Goal: Task Accomplishment & Management: Complete application form

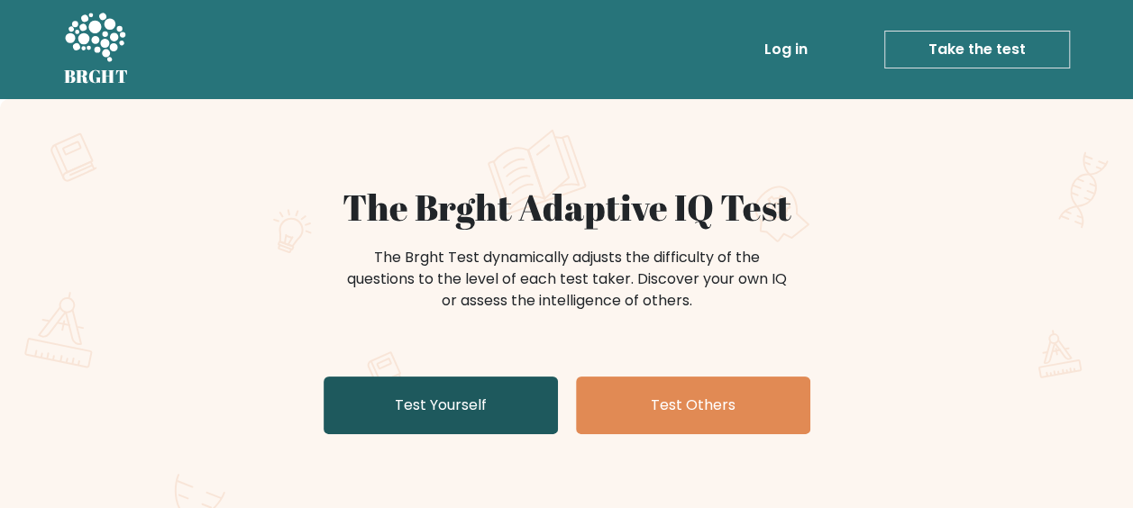
click at [443, 408] on link "Test Yourself" at bounding box center [441, 406] width 234 height 58
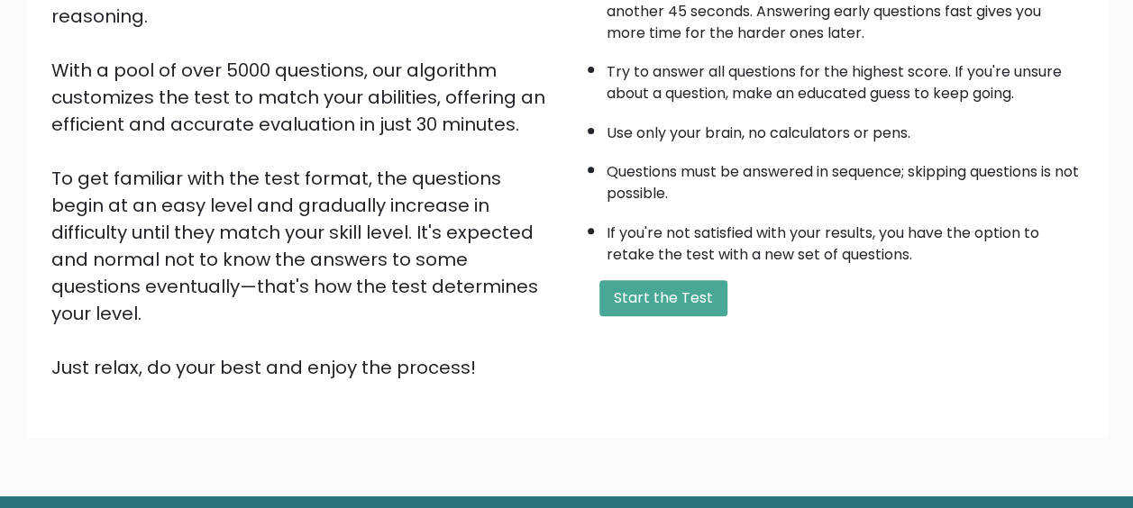
scroll to position [317, 0]
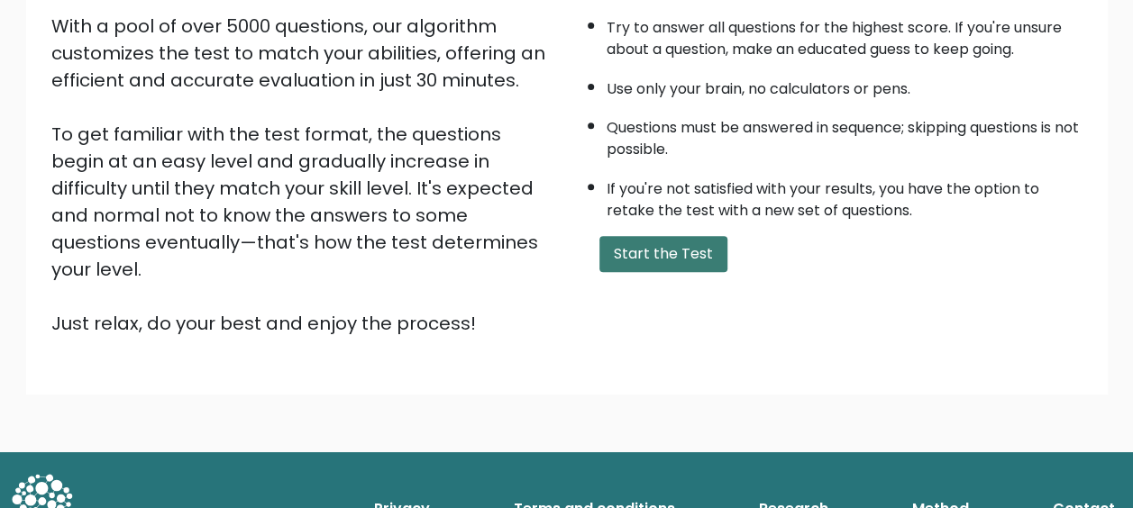
click at [685, 247] on button "Start the Test" at bounding box center [664, 254] width 128 height 36
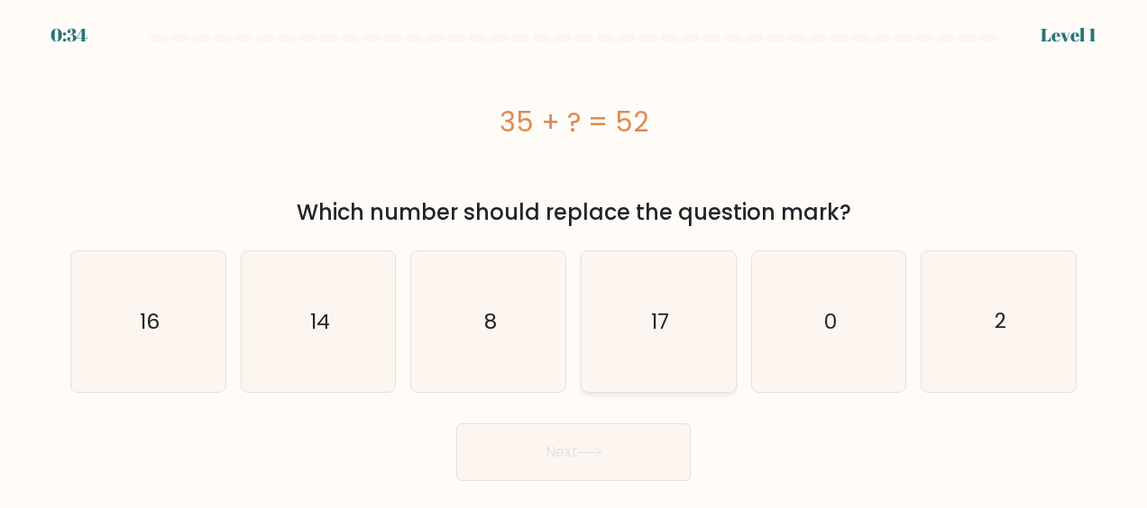
click at [664, 321] on text "17" at bounding box center [660, 321] width 18 height 29
click at [574, 259] on input "d. 17" at bounding box center [573, 256] width 1 height 5
radio input "true"
click at [584, 440] on button "Next" at bounding box center [573, 453] width 234 height 58
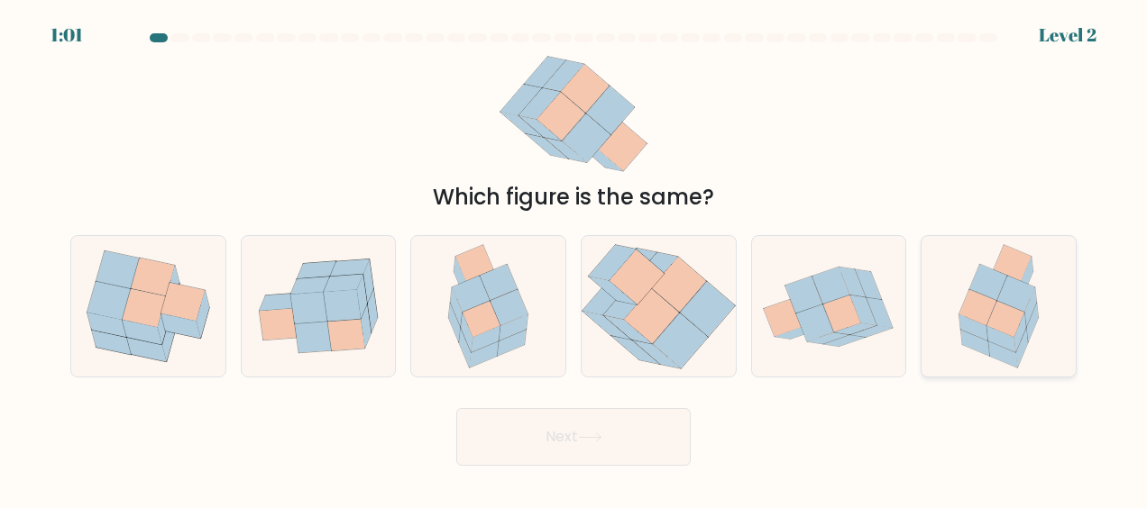
click at [1034, 325] on icon at bounding box center [1032, 322] width 12 height 39
click at [574, 259] on input "f." at bounding box center [573, 256] width 1 height 5
radio input "true"
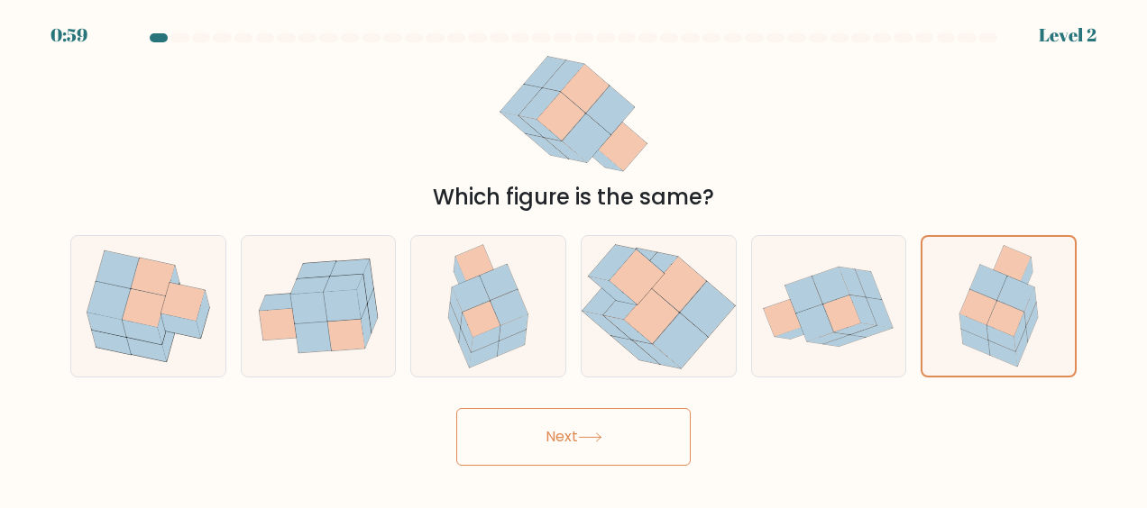
click at [638, 433] on button "Next" at bounding box center [573, 437] width 234 height 58
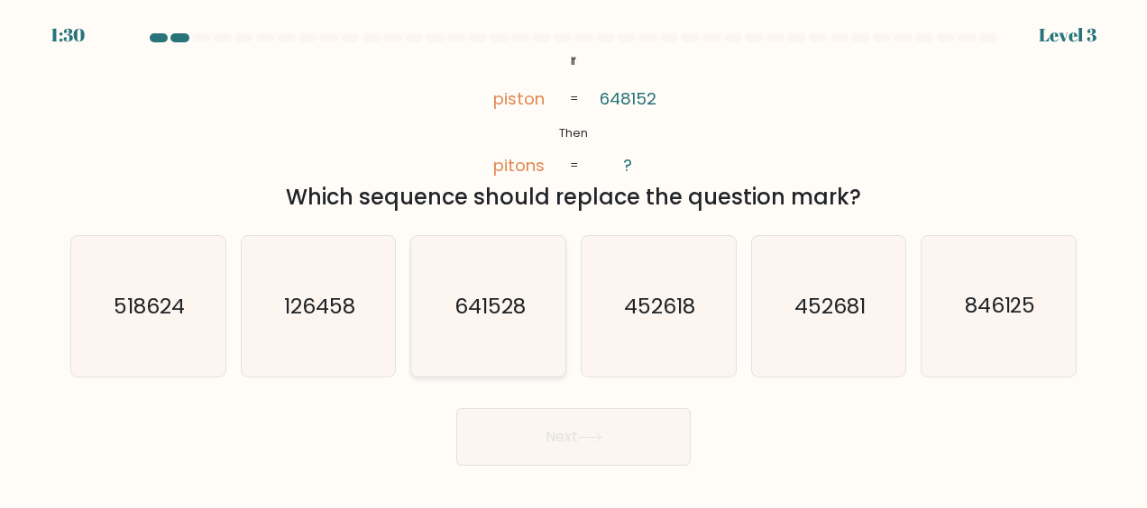
click at [507, 326] on icon "641528" at bounding box center [488, 306] width 141 height 141
click at [573, 259] on input "c. 641528" at bounding box center [573, 256] width 1 height 5
radio input "true"
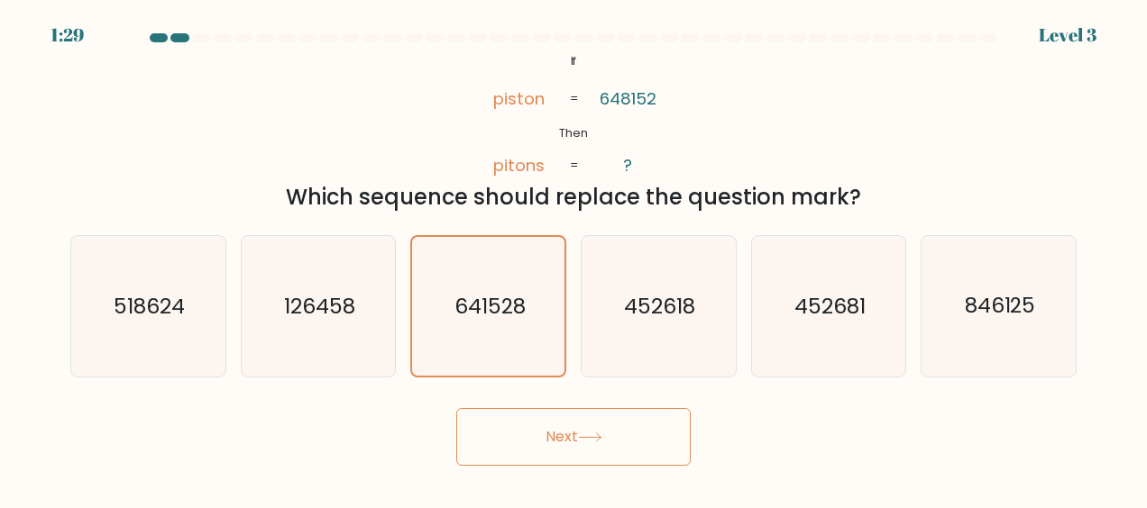
click at [586, 449] on button "Next" at bounding box center [573, 437] width 234 height 58
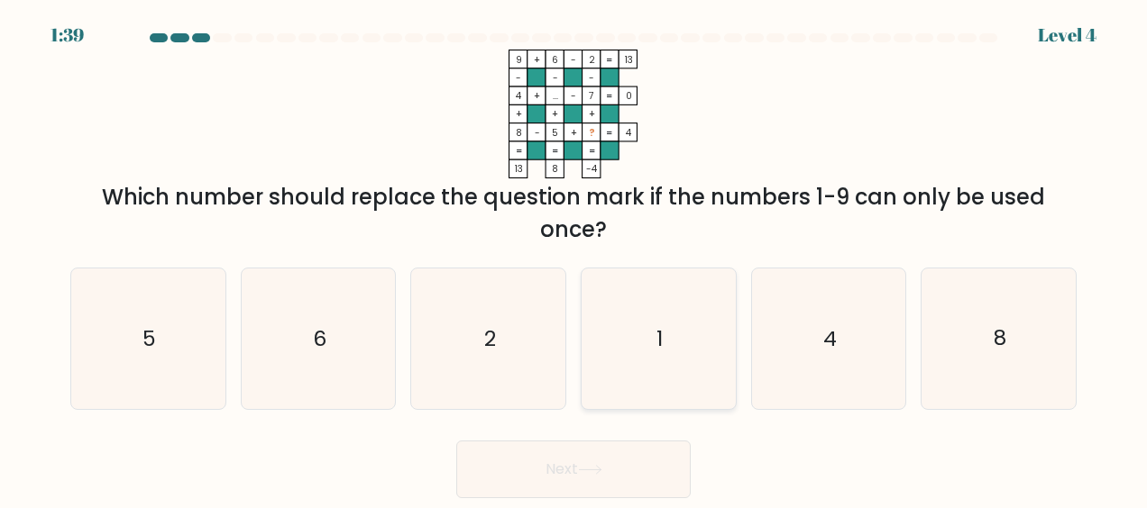
click at [652, 324] on icon "1" at bounding box center [658, 339] width 141 height 141
click at [574, 259] on input "d. 1" at bounding box center [573, 256] width 1 height 5
radio input "true"
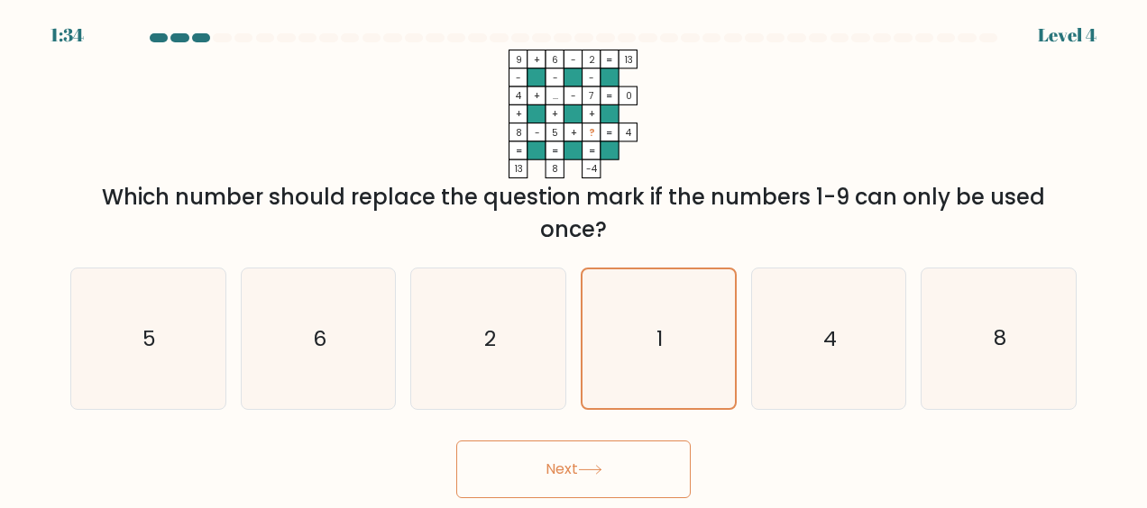
click at [581, 477] on button "Next" at bounding box center [573, 470] width 234 height 58
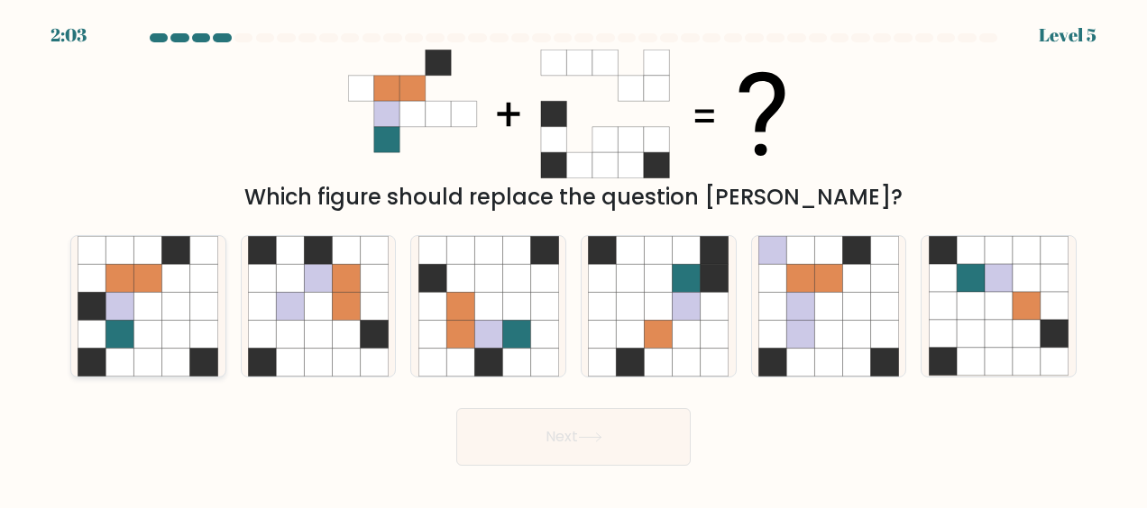
click at [120, 355] on icon at bounding box center [120, 363] width 28 height 28
click at [573, 259] on input "a." at bounding box center [573, 256] width 1 height 5
radio input "true"
click at [560, 435] on button "Next" at bounding box center [573, 437] width 234 height 58
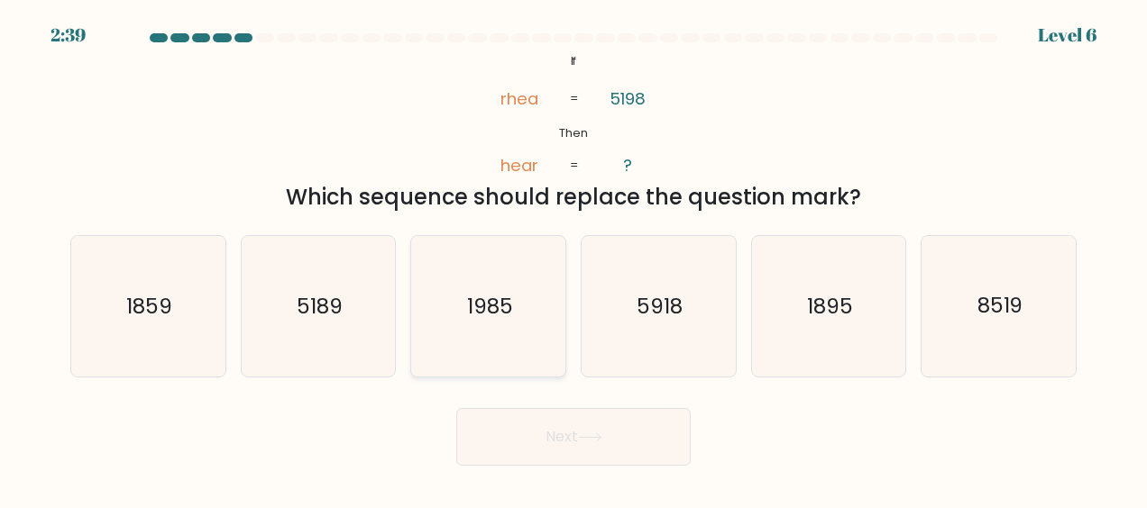
click at [508, 315] on text "1985" at bounding box center [490, 306] width 46 height 29
click at [573, 259] on input "c. 1985" at bounding box center [573, 256] width 1 height 5
radio input "true"
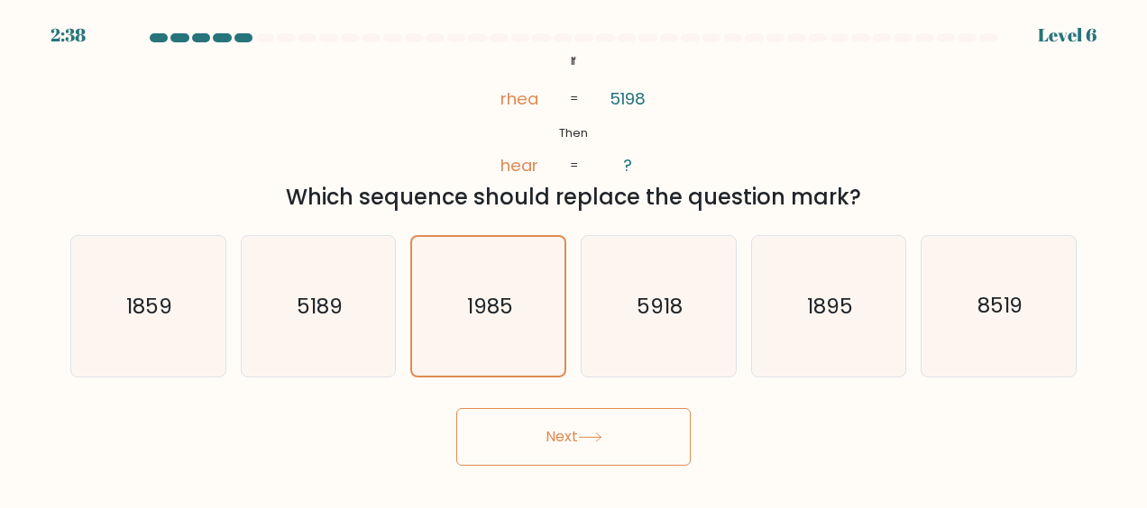
click at [579, 444] on button "Next" at bounding box center [573, 437] width 234 height 58
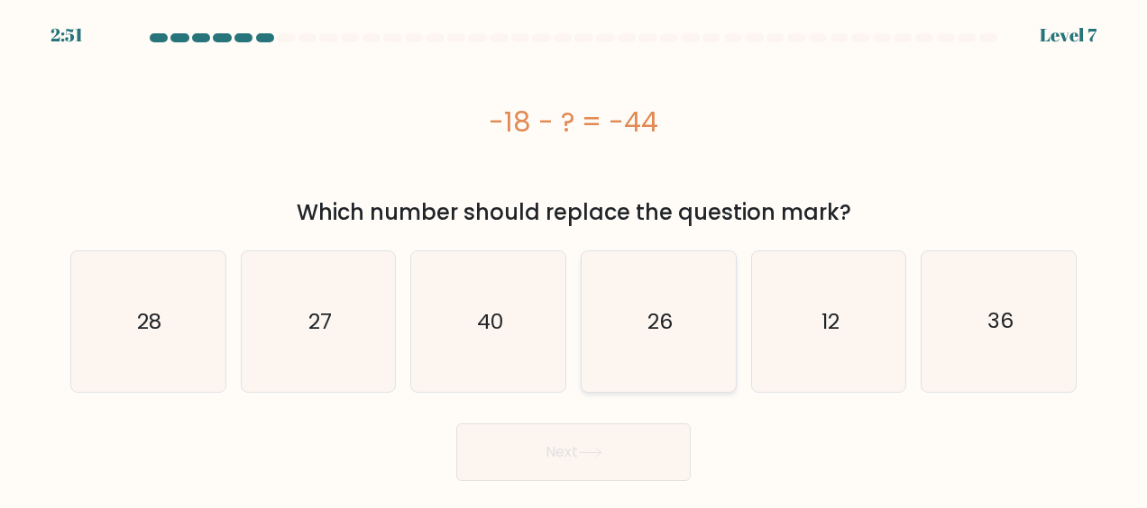
click at [673, 325] on icon "26" at bounding box center [658, 322] width 141 height 141
click at [574, 259] on input "d. 26" at bounding box center [573, 256] width 1 height 5
radio input "true"
click at [577, 445] on button "Next" at bounding box center [573, 453] width 234 height 58
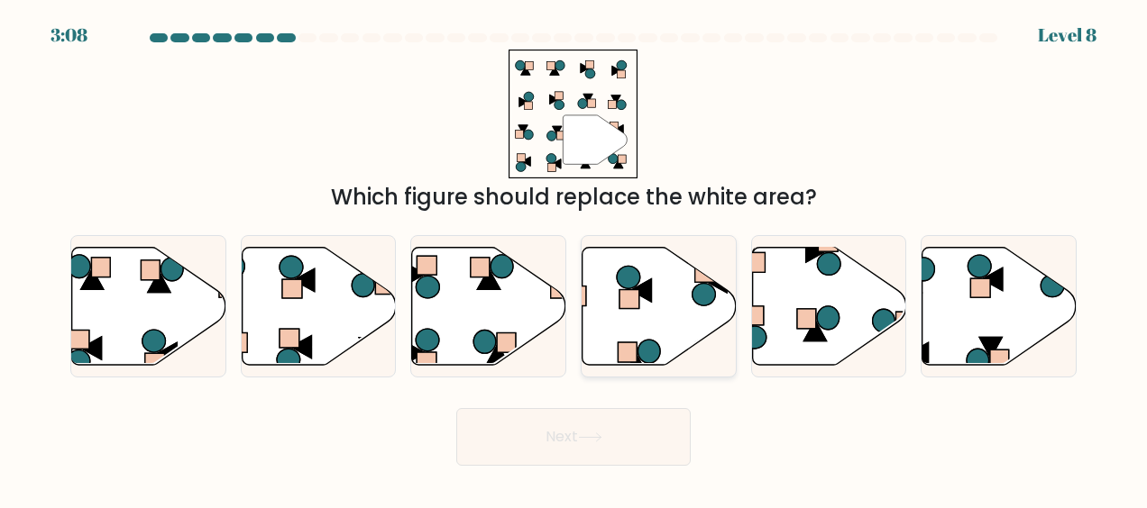
click at [687, 299] on icon at bounding box center [659, 306] width 154 height 118
click at [574, 259] on input "d." at bounding box center [573, 256] width 1 height 5
radio input "true"
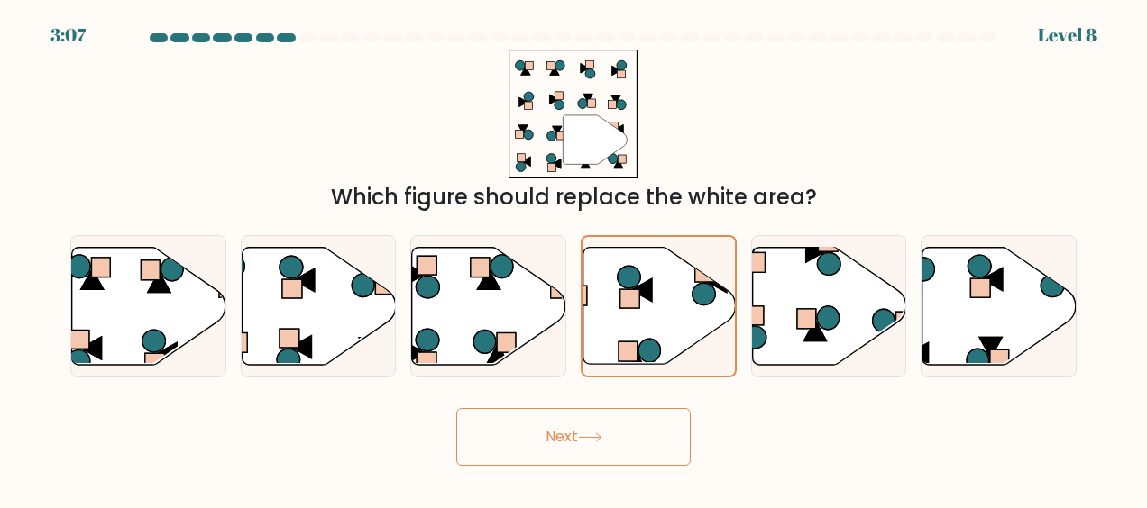
click at [604, 428] on button "Next" at bounding box center [573, 437] width 234 height 58
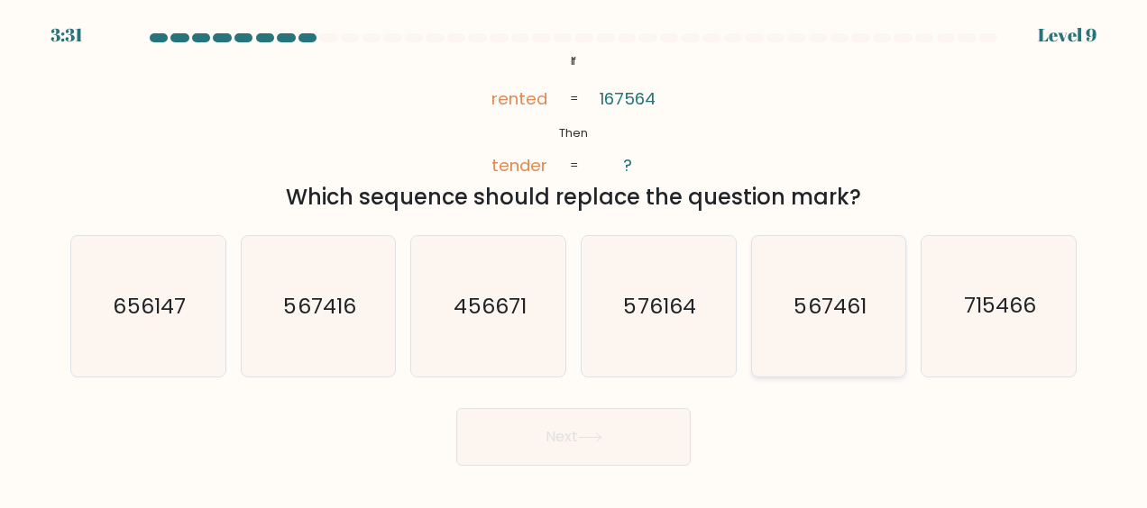
click at [864, 334] on icon "567461" at bounding box center [828, 306] width 141 height 141
click at [574, 259] on input "e. 567461" at bounding box center [573, 256] width 1 height 5
radio input "true"
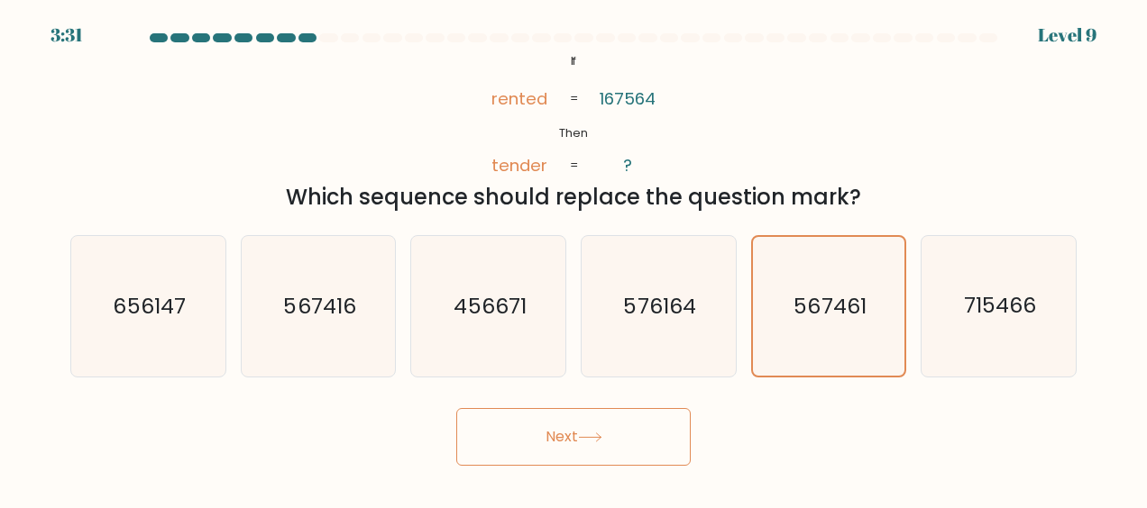
click at [580, 431] on button "Next" at bounding box center [573, 437] width 234 height 58
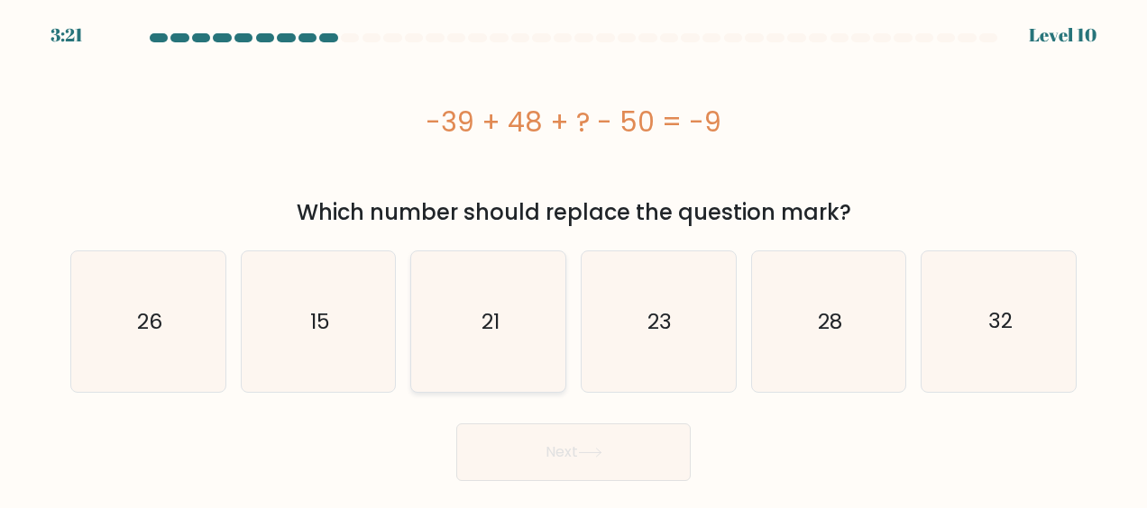
click at [482, 322] on text "21" at bounding box center [490, 321] width 18 height 29
click at [573, 259] on input "c. 21" at bounding box center [573, 256] width 1 height 5
radio input "true"
click at [578, 448] on button "Next" at bounding box center [573, 453] width 234 height 58
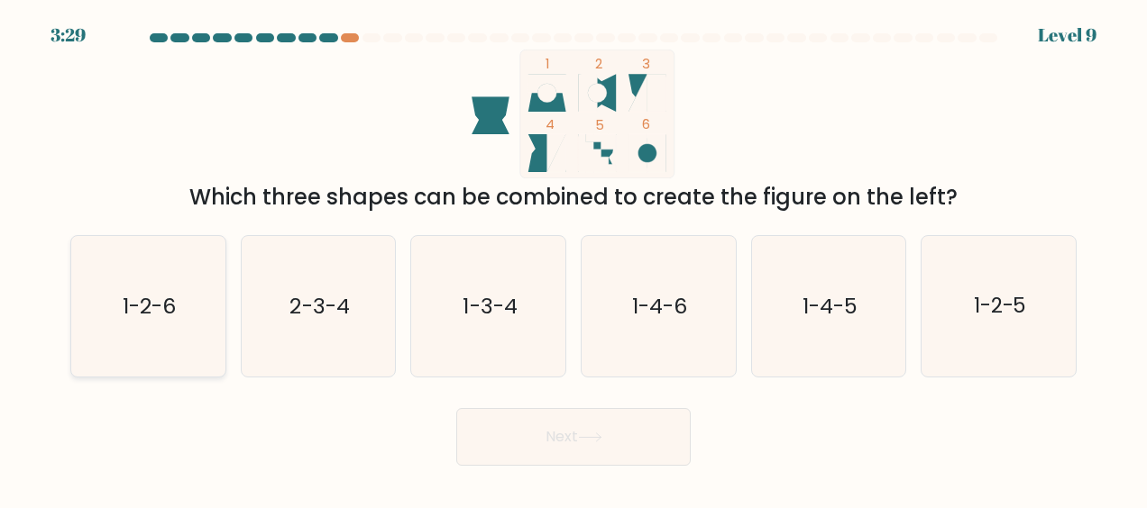
click at [137, 308] on text "1-2-6" at bounding box center [149, 306] width 53 height 29
click at [573, 259] on input "a. 1-2-6" at bounding box center [573, 256] width 1 height 5
radio input "true"
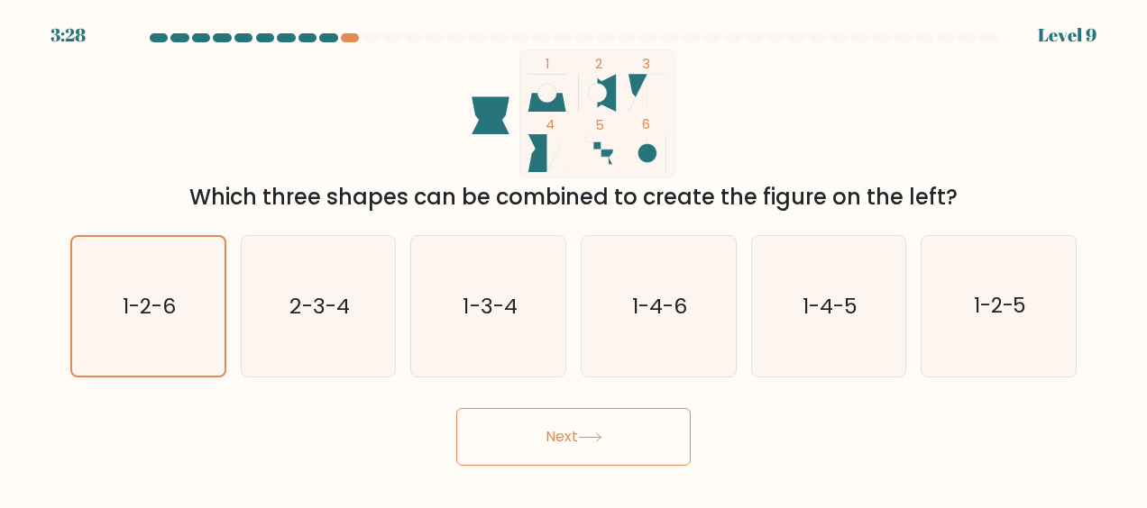
click at [538, 447] on button "Next" at bounding box center [573, 437] width 234 height 58
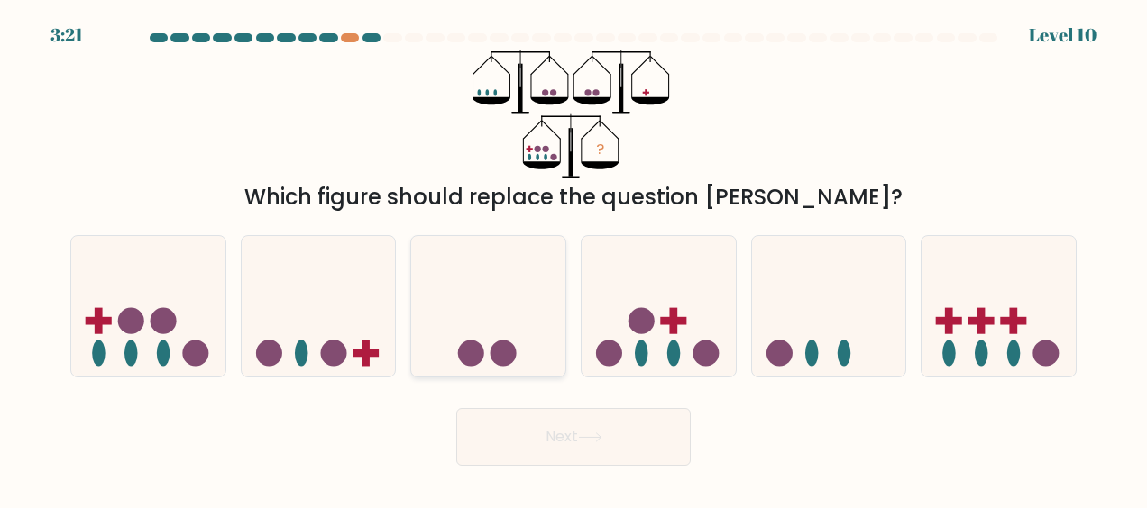
click at [492, 347] on circle at bounding box center [503, 353] width 26 height 26
click at [573, 259] on input "c." at bounding box center [573, 256] width 1 height 5
radio input "true"
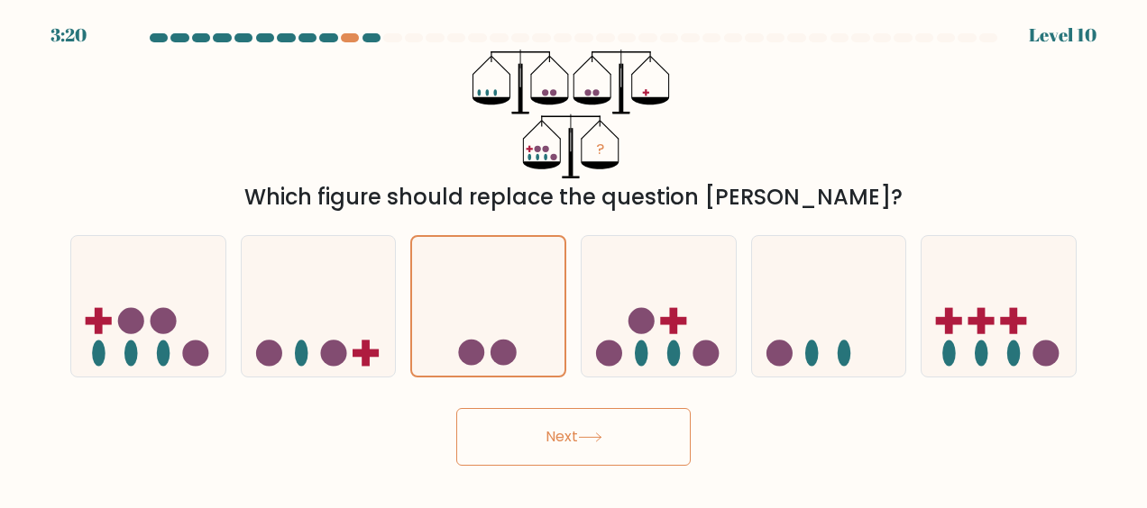
click at [572, 444] on button "Next" at bounding box center [573, 437] width 234 height 58
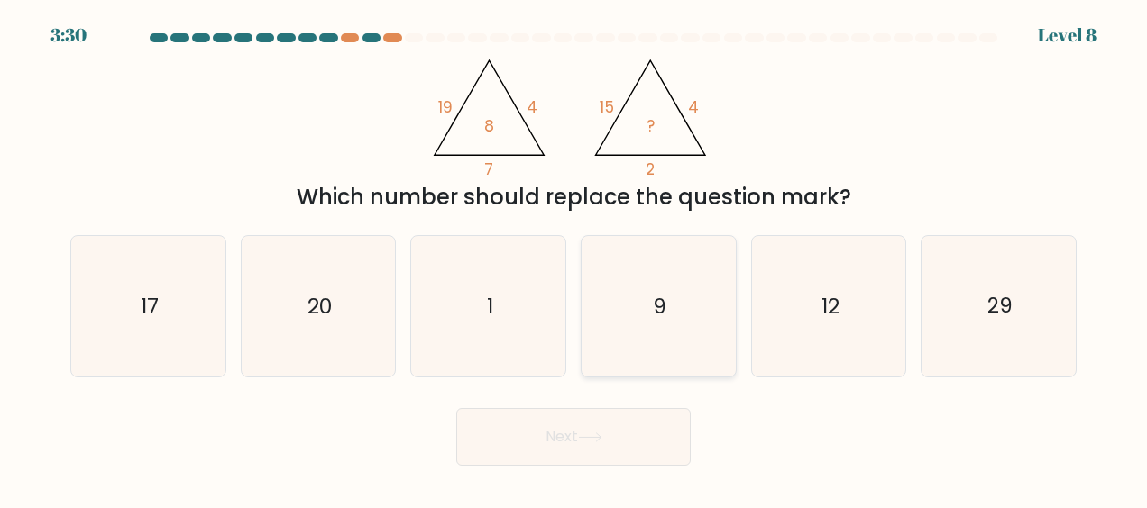
click at [621, 343] on icon "9" at bounding box center [658, 306] width 141 height 141
click at [574, 259] on input "d. 9" at bounding box center [573, 256] width 1 height 5
radio input "true"
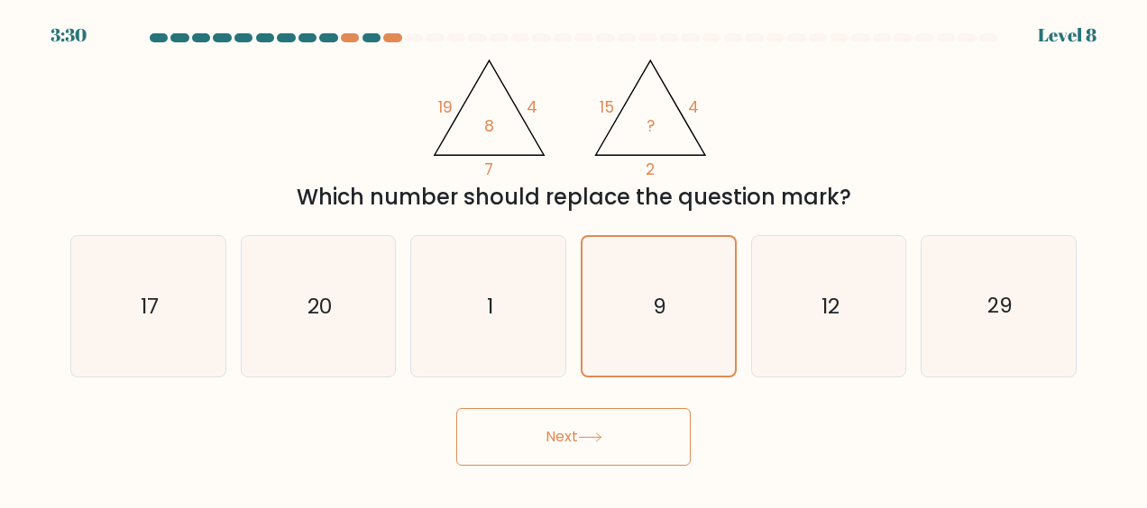
click at [600, 433] on icon at bounding box center [590, 438] width 24 height 10
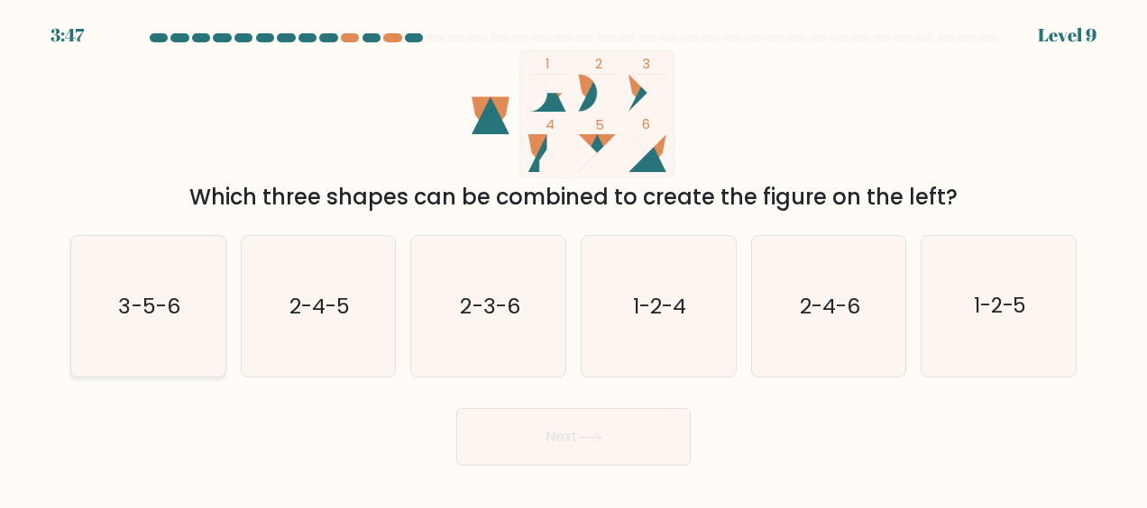
click at [189, 330] on icon "3-5-6" at bounding box center [148, 306] width 141 height 141
click at [573, 259] on input "a. 3-5-6" at bounding box center [573, 256] width 1 height 5
radio input "true"
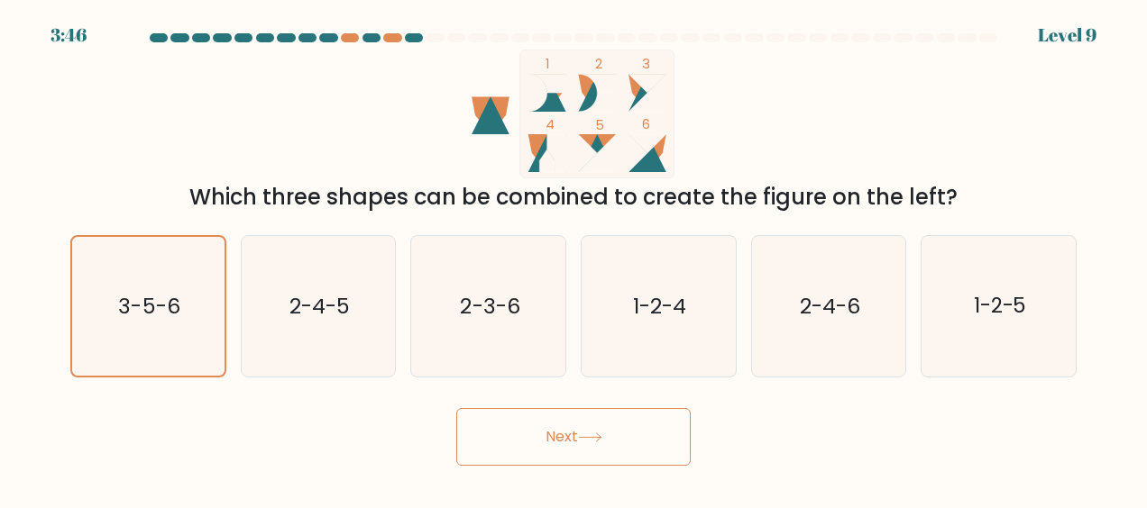
click at [554, 422] on button "Next" at bounding box center [573, 437] width 234 height 58
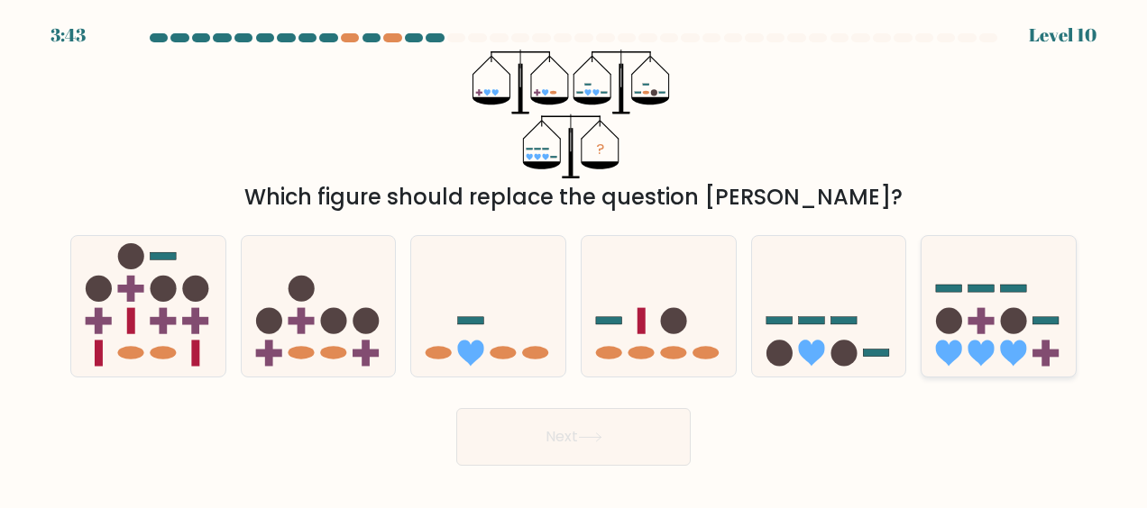
click at [997, 333] on icon at bounding box center [998, 306] width 154 height 127
click at [574, 259] on input "f." at bounding box center [573, 256] width 1 height 5
radio input "true"
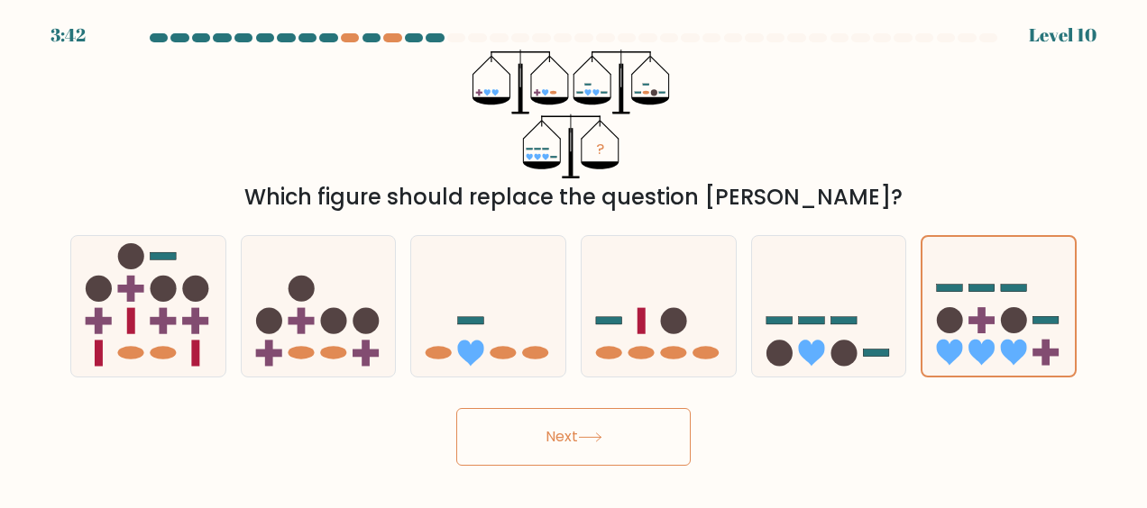
click at [560, 435] on button "Next" at bounding box center [573, 437] width 234 height 58
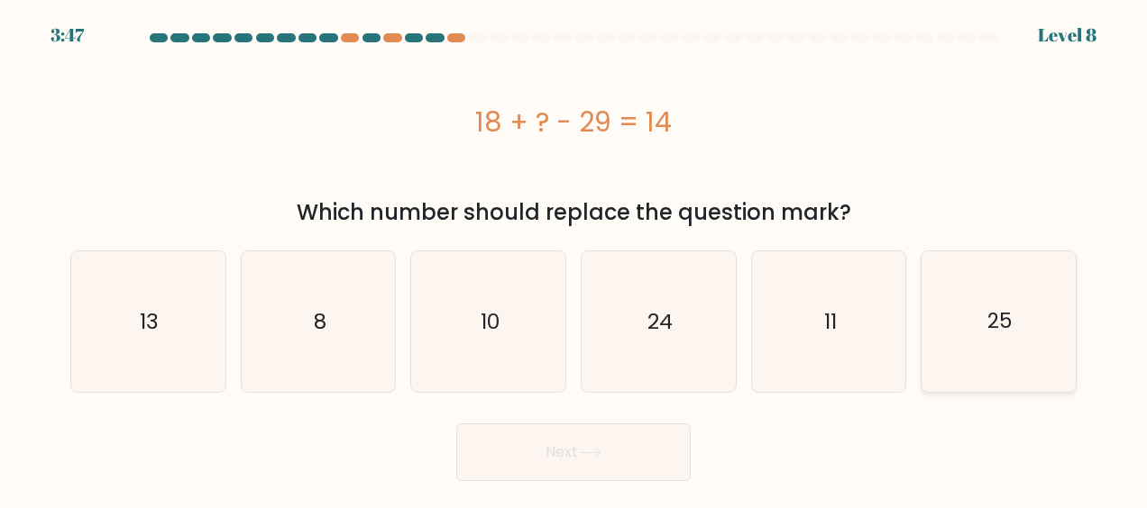
drag, startPoint x: 1014, startPoint y: 336, endPoint x: 1027, endPoint y: 366, distance: 32.3
click at [1027, 366] on icon "25" at bounding box center [999, 322] width 141 height 141
click at [574, 259] on input "f. 25" at bounding box center [573, 256] width 1 height 5
radio input "true"
click at [597, 462] on button "Next" at bounding box center [573, 453] width 234 height 58
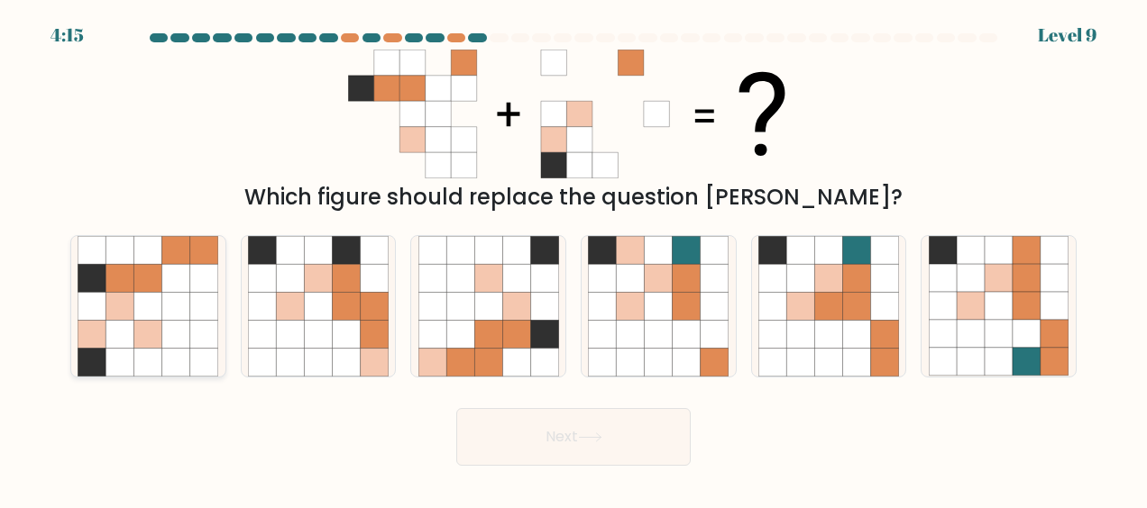
click at [153, 289] on icon at bounding box center [148, 279] width 28 height 28
click at [573, 259] on input "a." at bounding box center [573, 256] width 1 height 5
radio input "true"
click at [631, 439] on button "Next" at bounding box center [573, 437] width 234 height 58
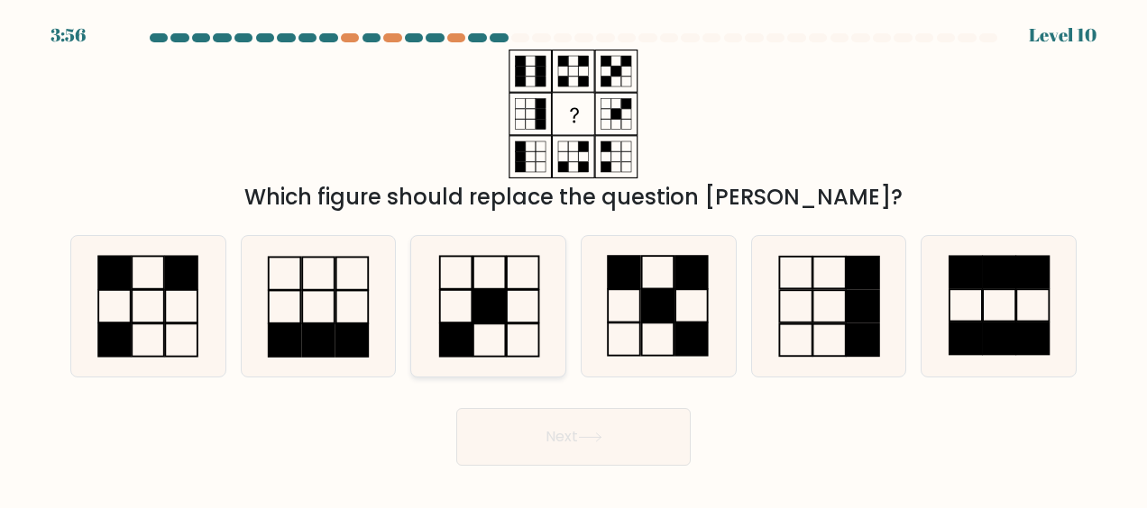
click at [490, 307] on rect at bounding box center [489, 306] width 32 height 32
click at [573, 259] on input "c." at bounding box center [573, 256] width 1 height 5
radio input "true"
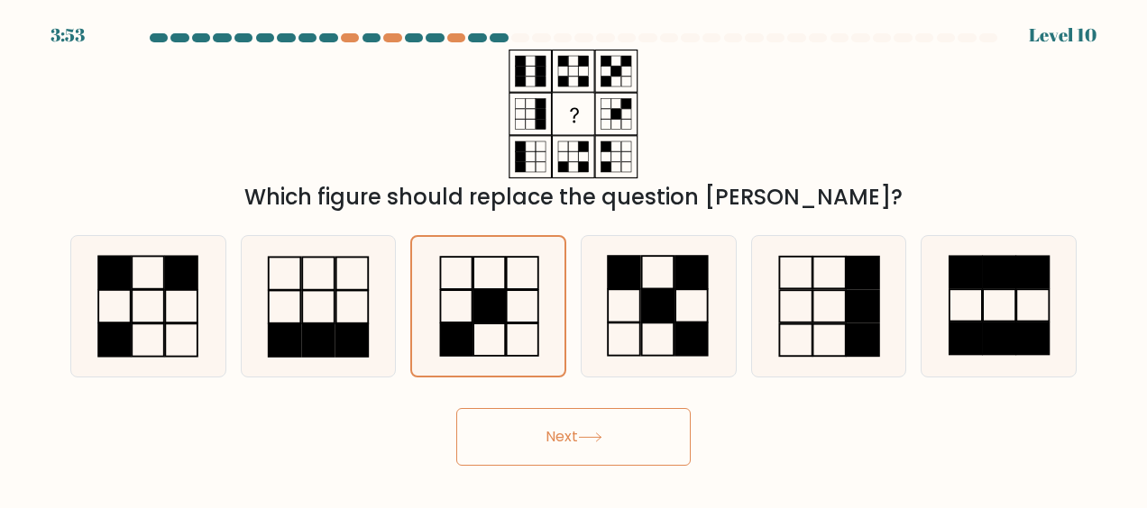
drag, startPoint x: 570, startPoint y: 416, endPoint x: 544, endPoint y: 437, distance: 33.9
click at [544, 437] on button "Next" at bounding box center [573, 437] width 234 height 58
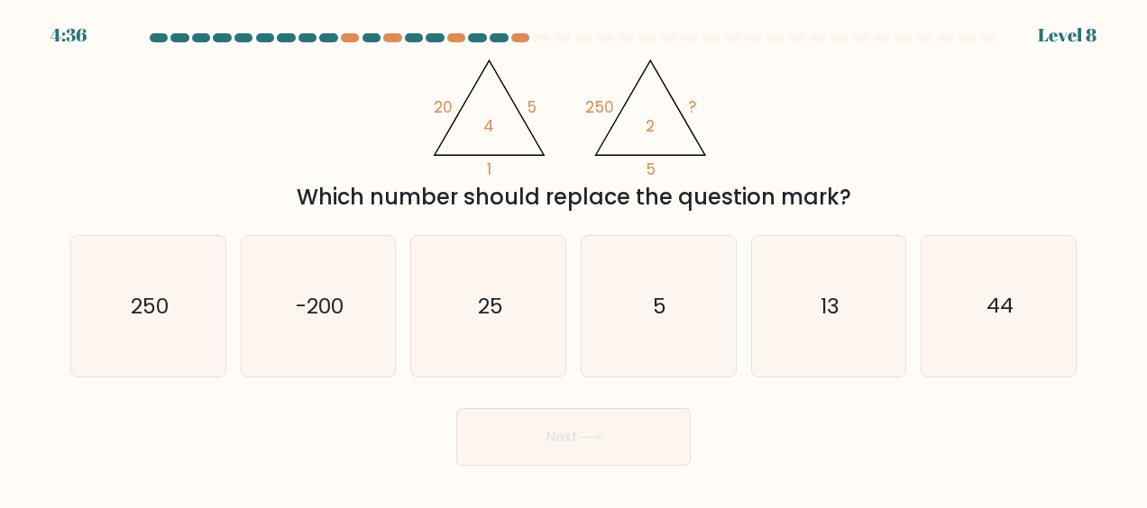
click at [837, 99] on div "@import url('https://fonts.googleapis.com/css?family=Abril+Fatface:400,100,100i…" at bounding box center [574, 132] width 1028 height 164
click at [600, 112] on tspan "250" at bounding box center [600, 107] width 29 height 22
click at [664, 308] on text "5" at bounding box center [660, 306] width 14 height 29
click at [574, 259] on input "d. 5" at bounding box center [573, 256] width 1 height 5
radio input "true"
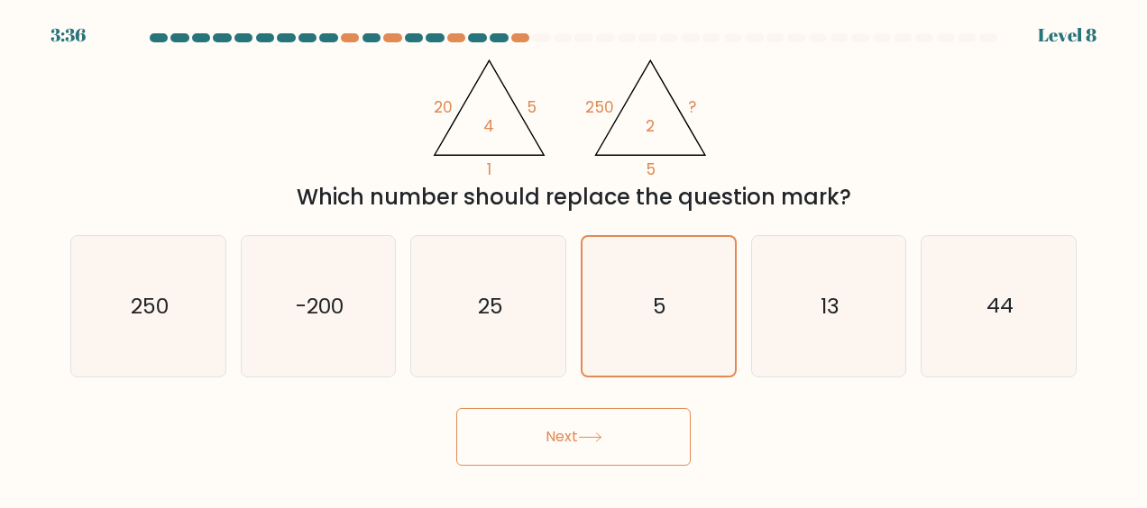
click at [612, 418] on button "Next" at bounding box center [573, 437] width 234 height 58
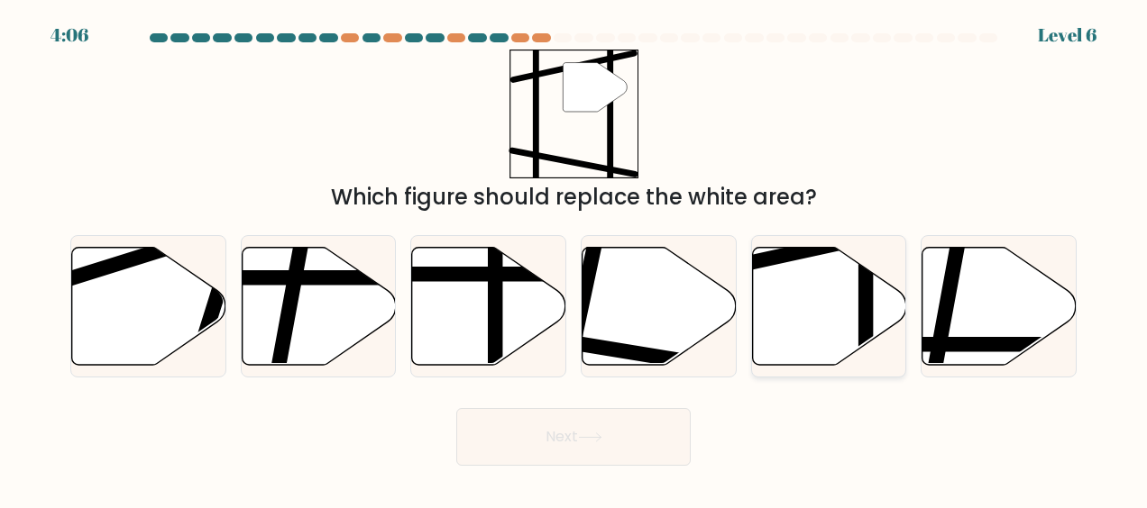
click at [843, 325] on icon at bounding box center [829, 306] width 154 height 118
click at [574, 259] on input "e." at bounding box center [573, 256] width 1 height 5
radio input "true"
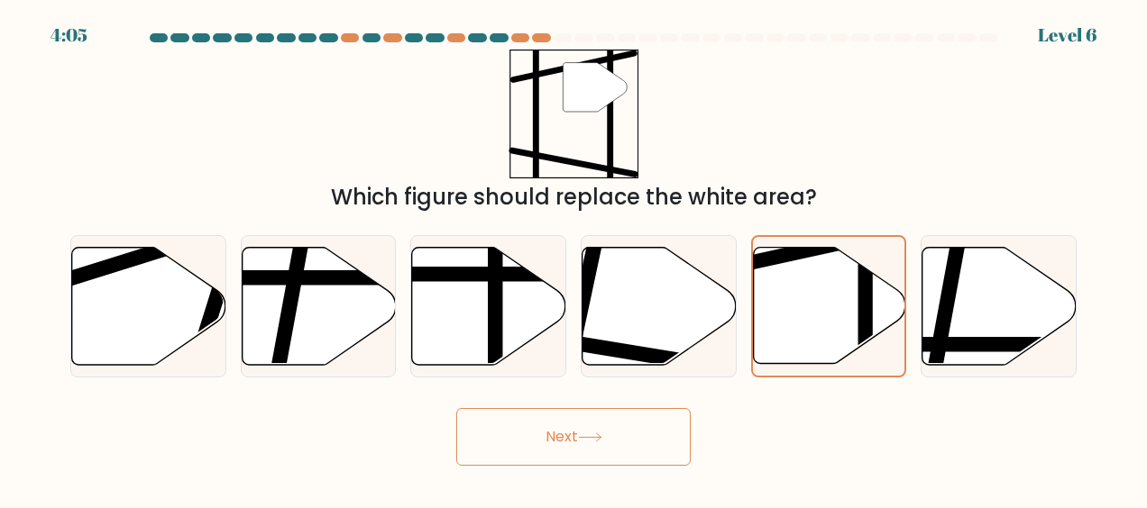
click at [553, 437] on button "Next" at bounding box center [573, 437] width 234 height 58
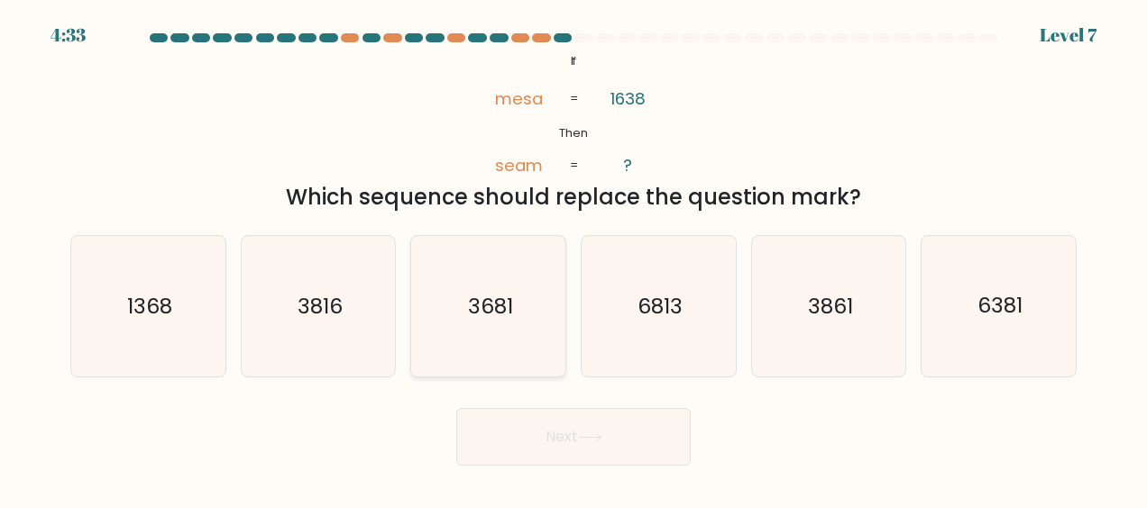
click at [498, 314] on text "3681" at bounding box center [489, 306] width 45 height 29
click at [573, 259] on input "c. 3681" at bounding box center [573, 256] width 1 height 5
radio input "true"
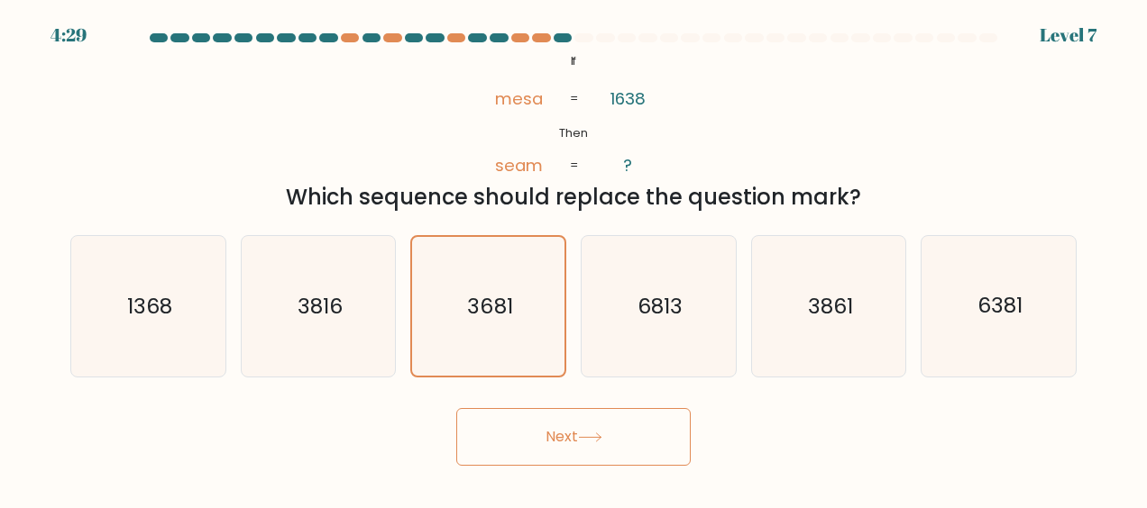
click at [600, 444] on button "Next" at bounding box center [573, 437] width 234 height 58
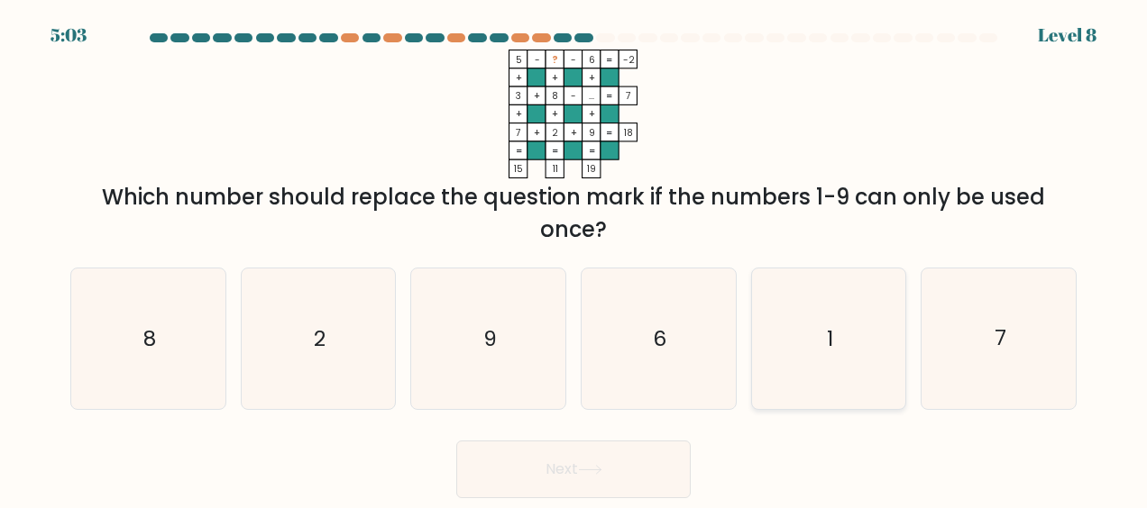
click at [813, 326] on icon "1" at bounding box center [828, 339] width 141 height 141
click at [574, 259] on input "e. 1" at bounding box center [573, 256] width 1 height 5
radio input "true"
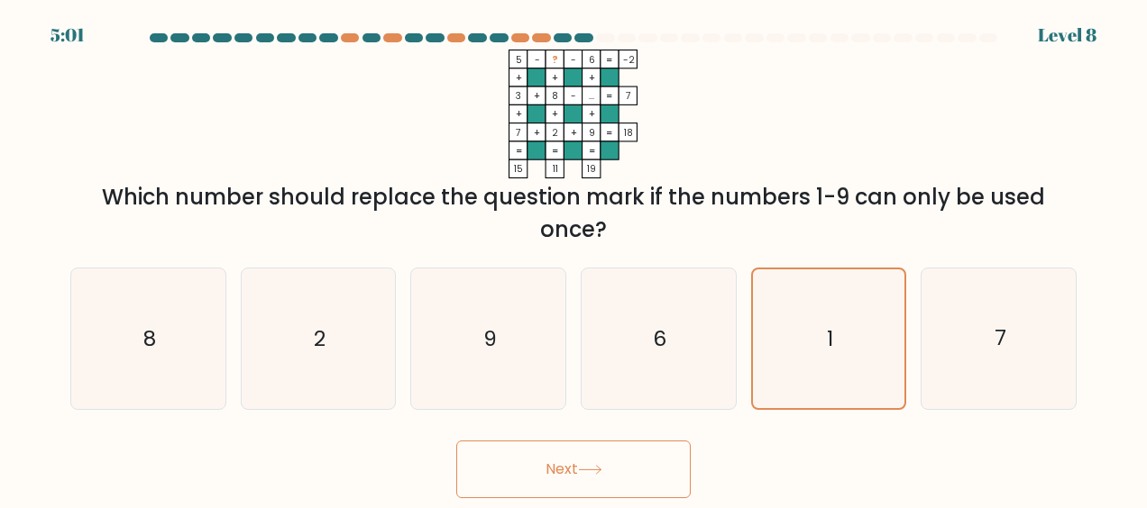
click at [614, 479] on button "Next" at bounding box center [573, 470] width 234 height 58
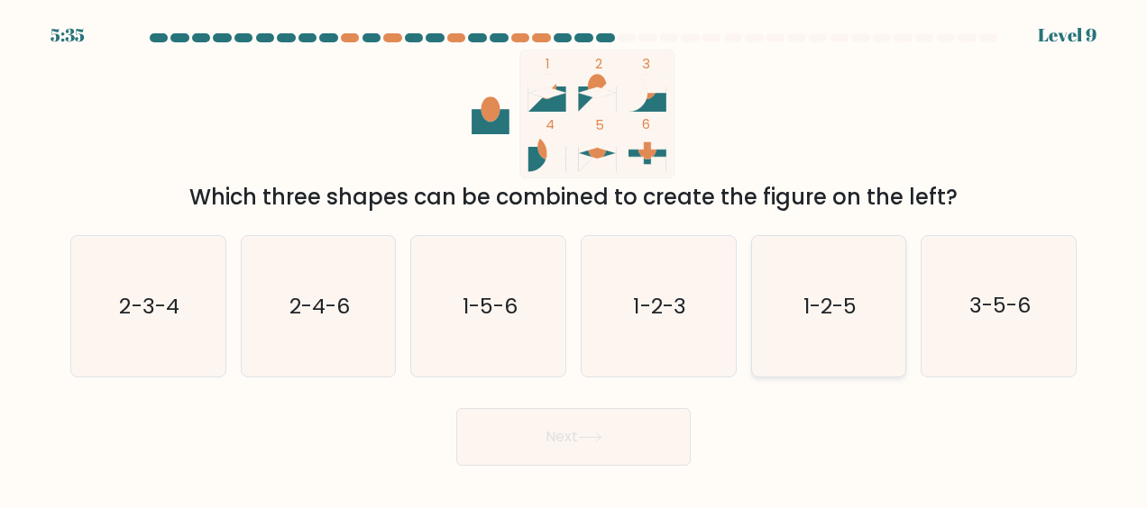
click at [831, 328] on icon "1-2-5" at bounding box center [828, 306] width 141 height 141
click at [574, 259] on input "e. 1-2-5" at bounding box center [573, 256] width 1 height 5
radio input "true"
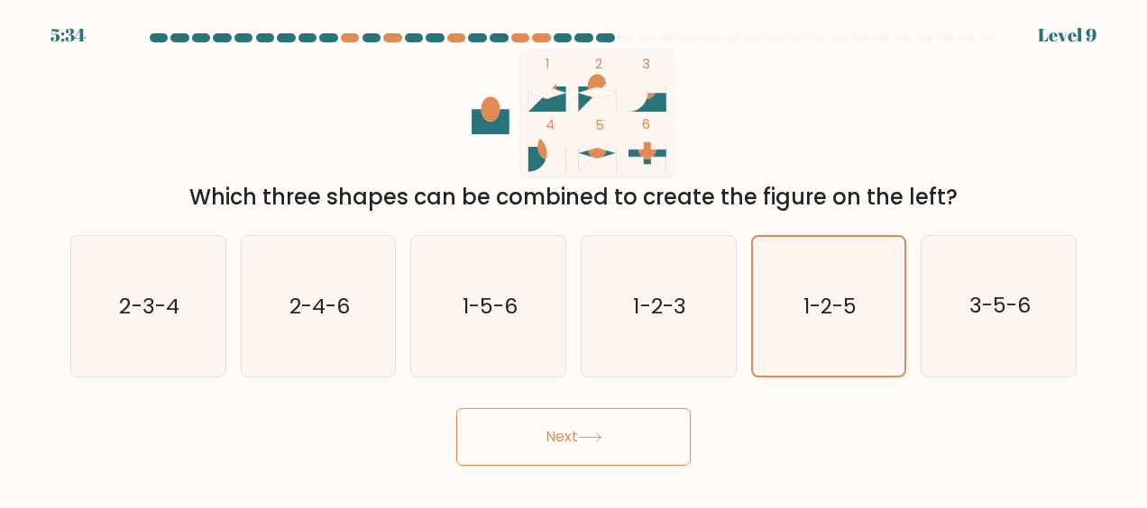
click at [554, 448] on button "Next" at bounding box center [573, 437] width 234 height 58
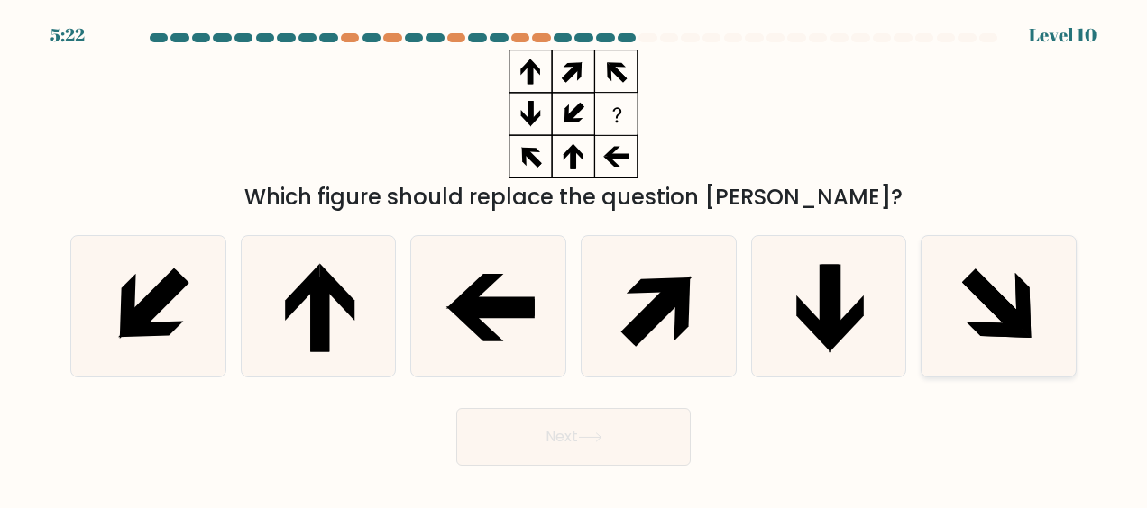
click at [1005, 343] on icon at bounding box center [999, 306] width 141 height 141
click at [574, 259] on input "f." at bounding box center [573, 256] width 1 height 5
radio input "true"
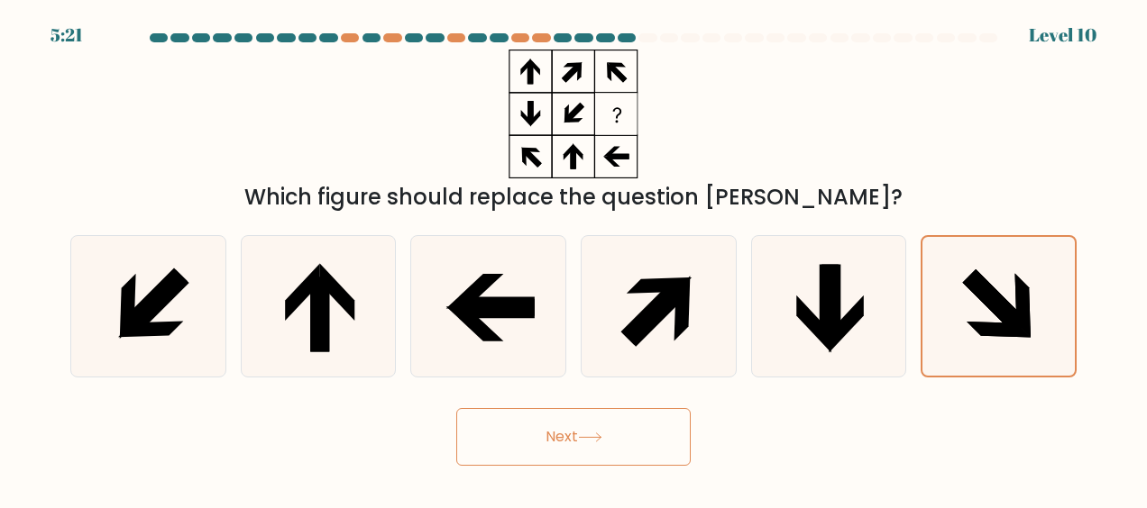
click at [637, 456] on button "Next" at bounding box center [573, 437] width 234 height 58
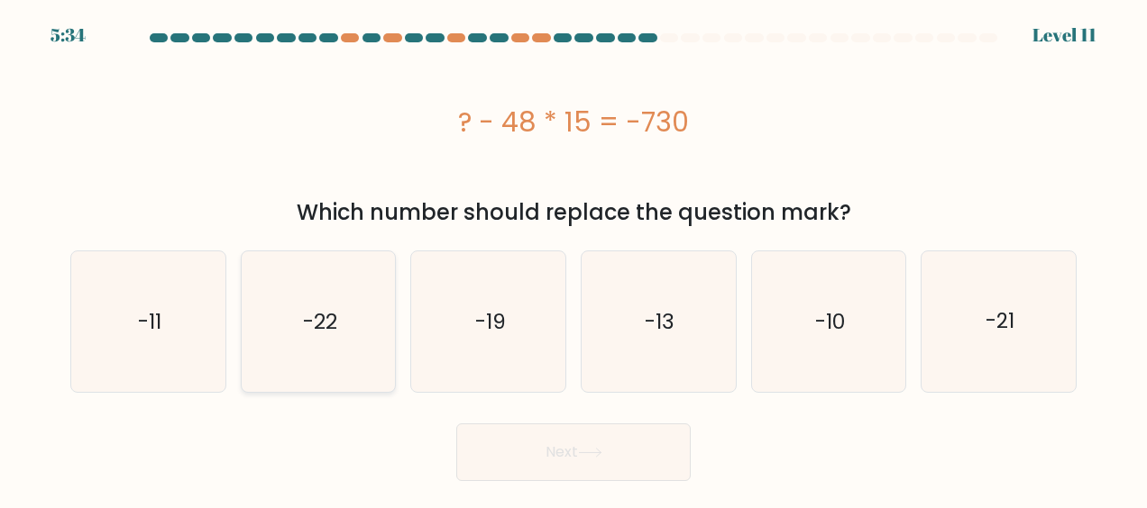
click at [330, 333] on text "-22" at bounding box center [320, 321] width 34 height 29
click at [573, 259] on input "b. -22" at bounding box center [573, 256] width 1 height 5
radio input "true"
click at [570, 439] on button "Next" at bounding box center [573, 453] width 234 height 58
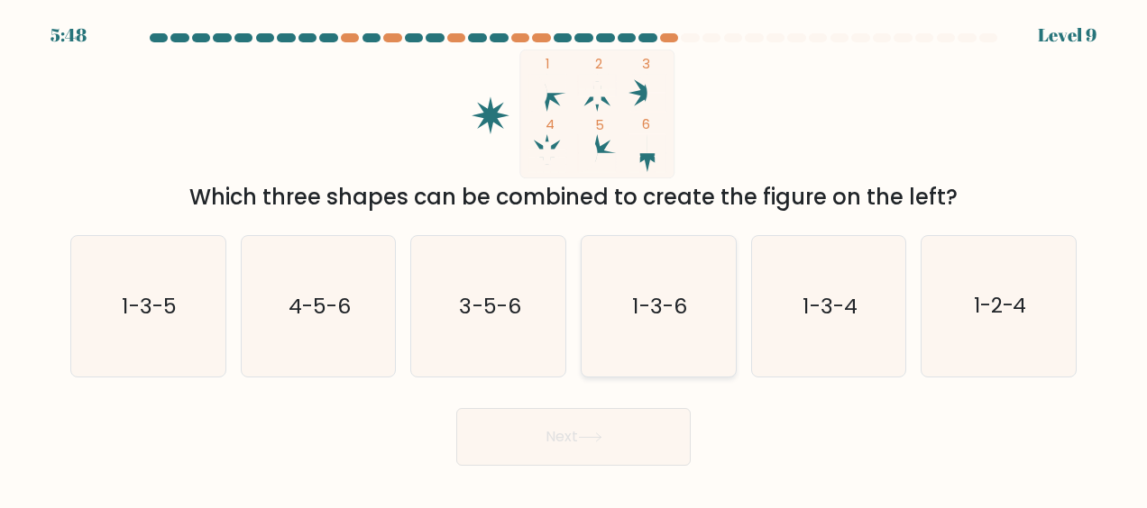
click at [647, 338] on icon "1-3-6" at bounding box center [658, 306] width 141 height 141
click at [574, 259] on input "d. 1-3-6" at bounding box center [573, 256] width 1 height 5
radio input "true"
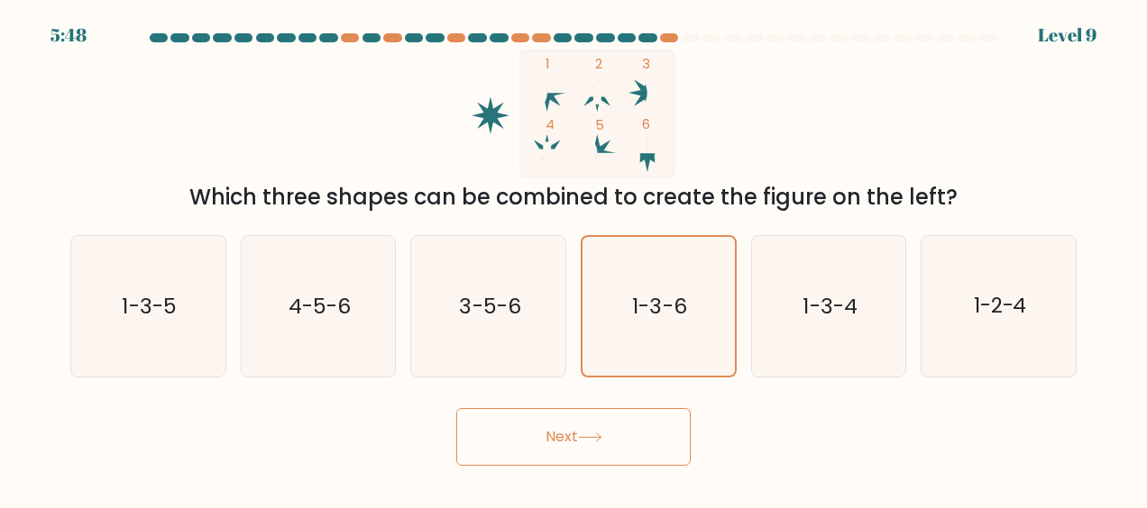
click at [615, 424] on button "Next" at bounding box center [573, 437] width 234 height 58
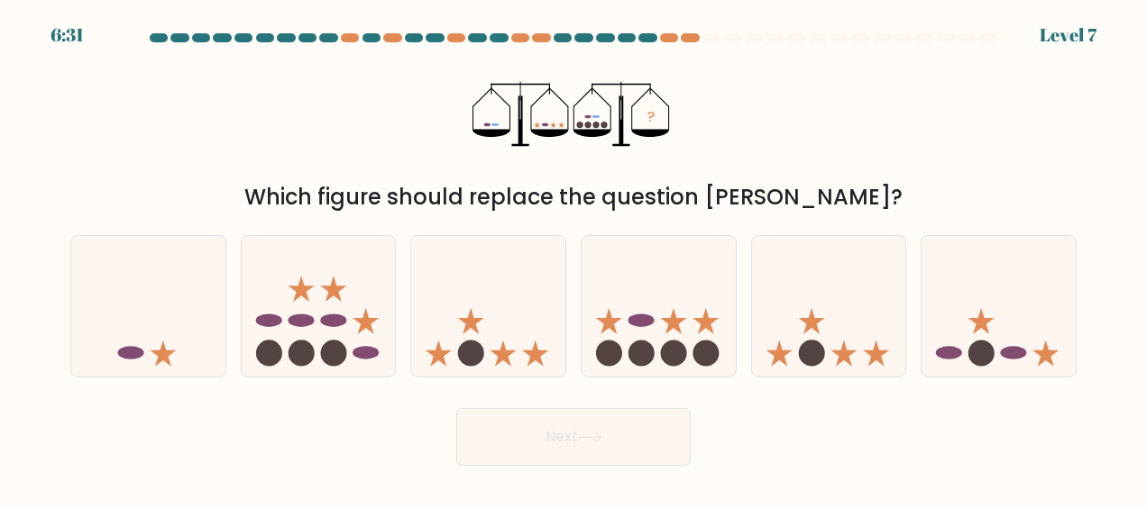
click at [750, 388] on form at bounding box center [573, 249] width 1147 height 433
click at [646, 325] on ellipse at bounding box center [641, 321] width 26 height 14
click at [574, 259] on input "d." at bounding box center [573, 256] width 1 height 5
radio input "true"
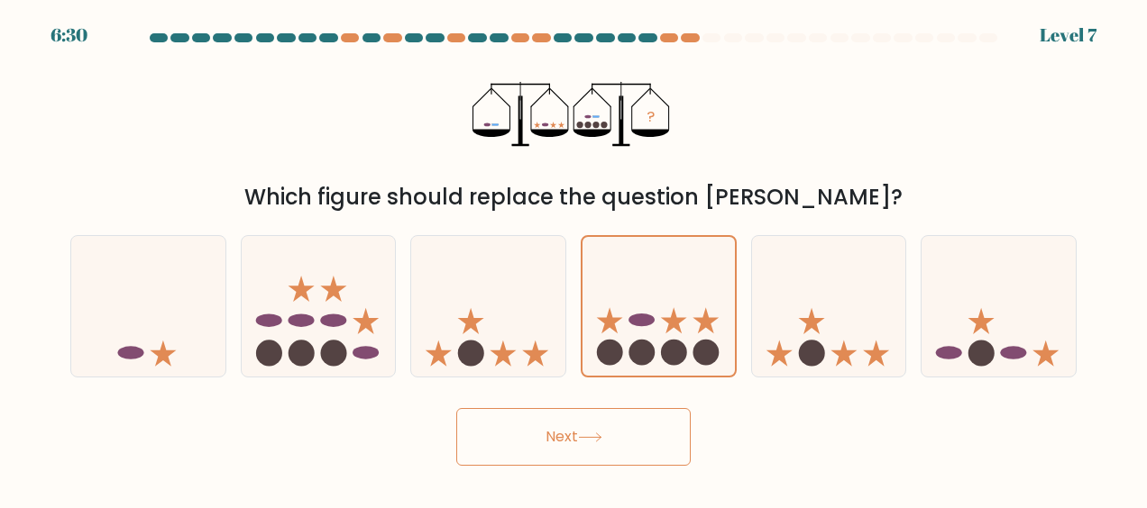
click at [600, 450] on button "Next" at bounding box center [573, 437] width 234 height 58
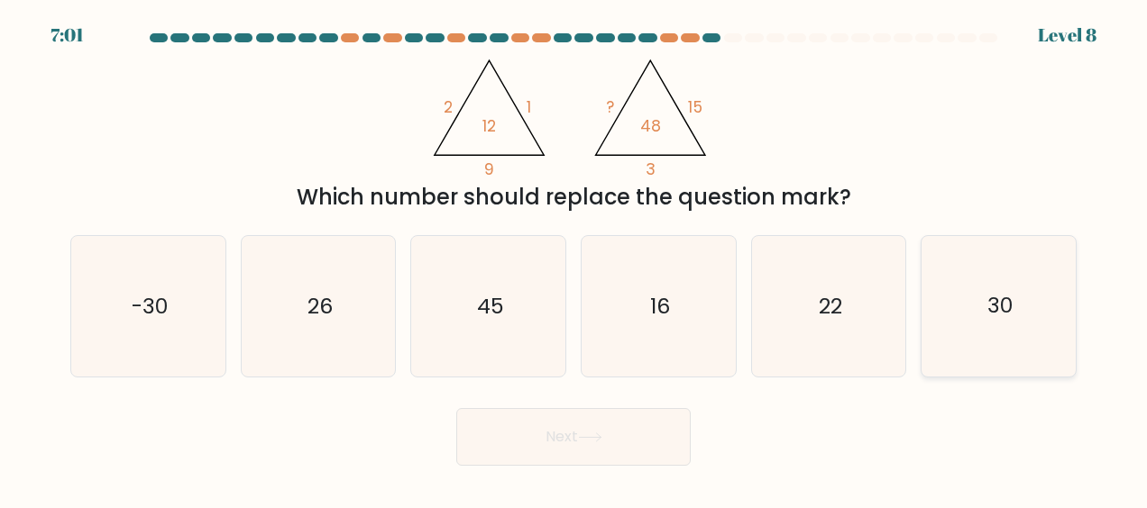
click at [991, 296] on text "30" at bounding box center [999, 306] width 25 height 29
click at [574, 259] on input "f. 30" at bounding box center [573, 256] width 1 height 5
radio input "true"
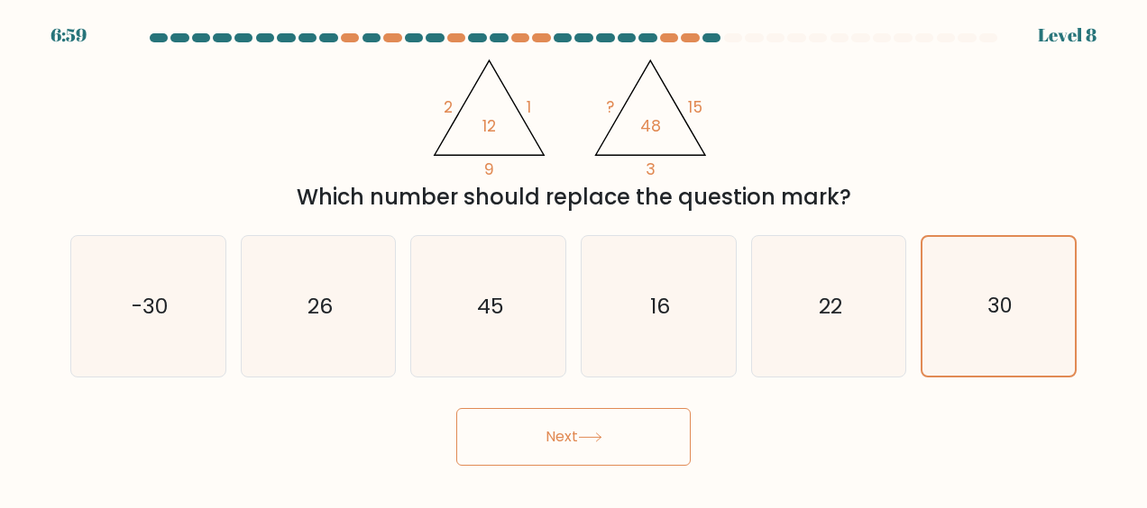
drag, startPoint x: 618, startPoint y: 456, endPoint x: 548, endPoint y: 442, distance: 70.9
click at [548, 442] on button "Next" at bounding box center [573, 437] width 234 height 58
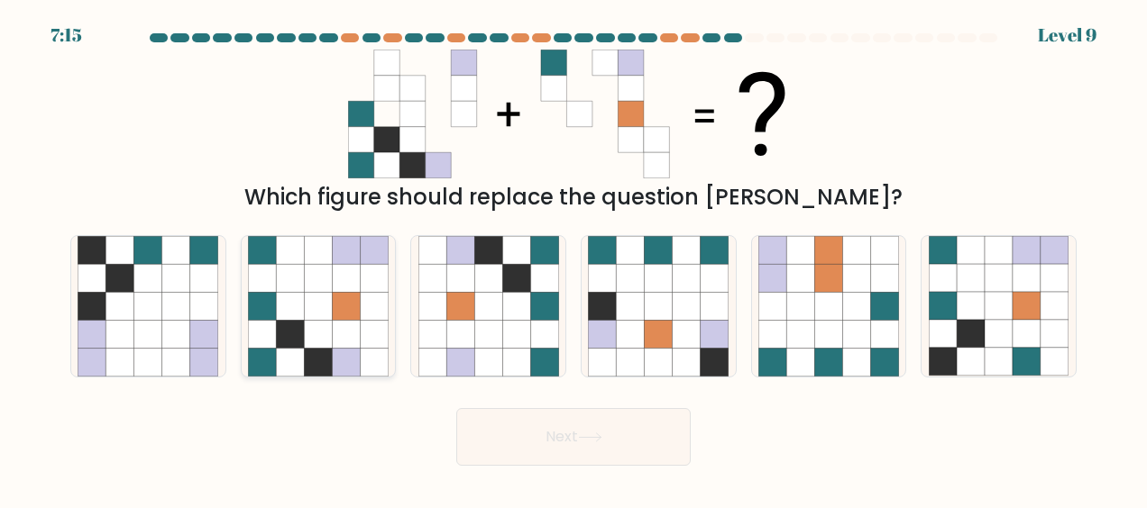
click at [332, 355] on icon at bounding box center [318, 363] width 28 height 28
click at [573, 259] on input "b." at bounding box center [573, 256] width 1 height 5
radio input "true"
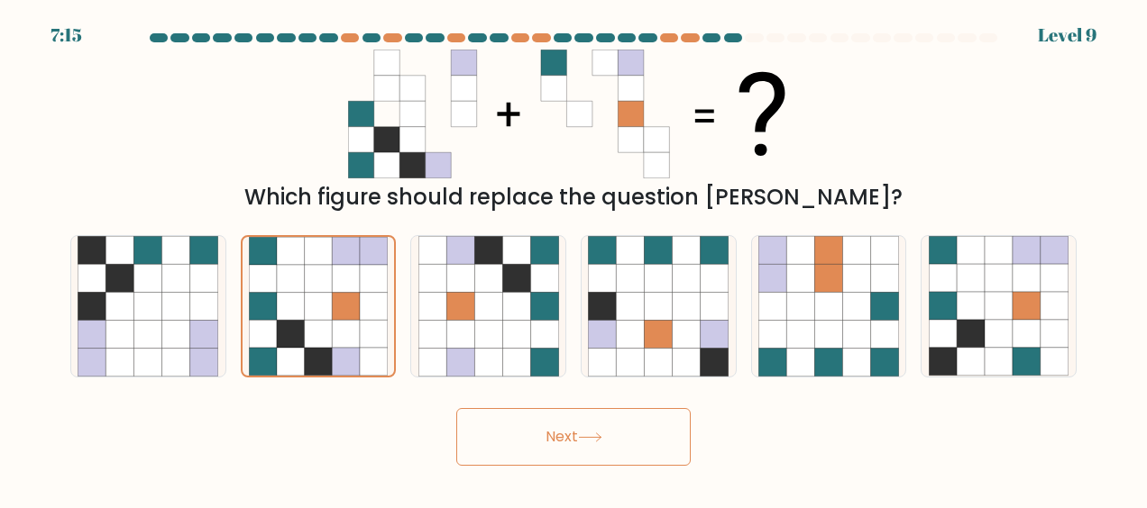
click at [543, 435] on button "Next" at bounding box center [573, 437] width 234 height 58
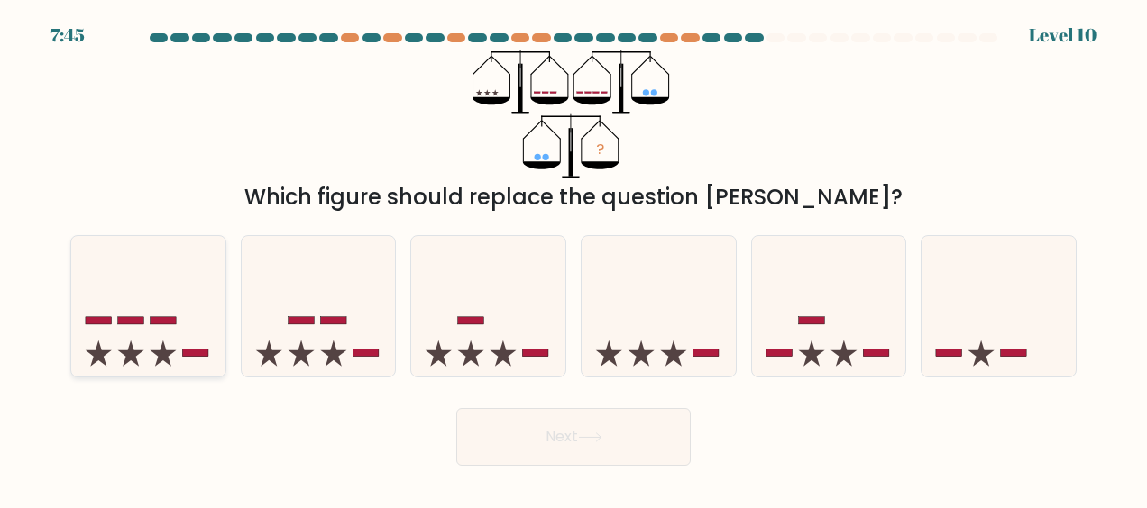
click at [187, 319] on icon at bounding box center [148, 306] width 154 height 127
click at [573, 259] on input "a." at bounding box center [573, 256] width 1 height 5
radio input "true"
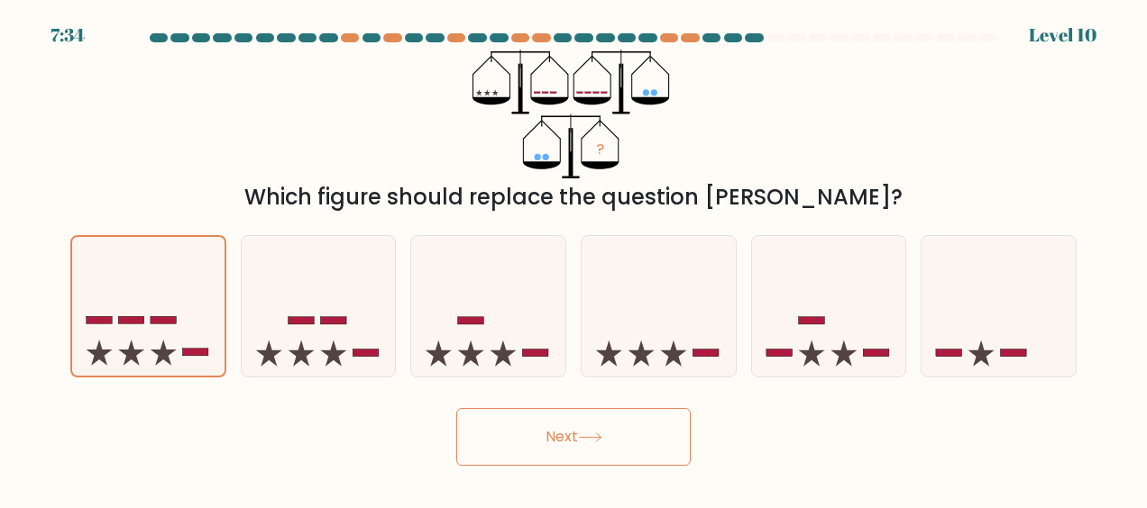
click at [626, 438] on button "Next" at bounding box center [573, 437] width 234 height 58
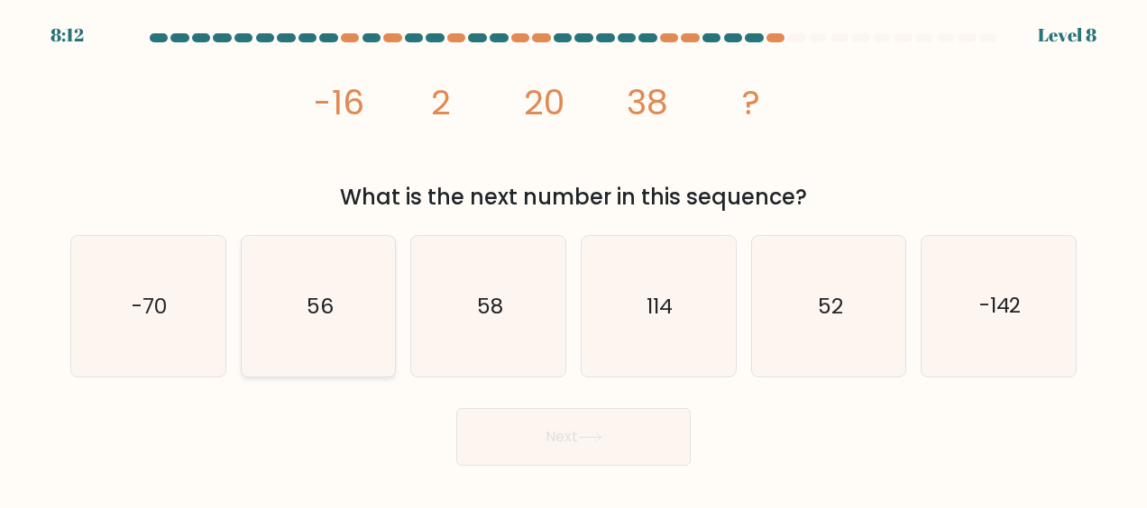
click at [322, 310] on text "56" at bounding box center [320, 306] width 27 height 29
click at [573, 259] on input "b. 56" at bounding box center [573, 256] width 1 height 5
radio input "true"
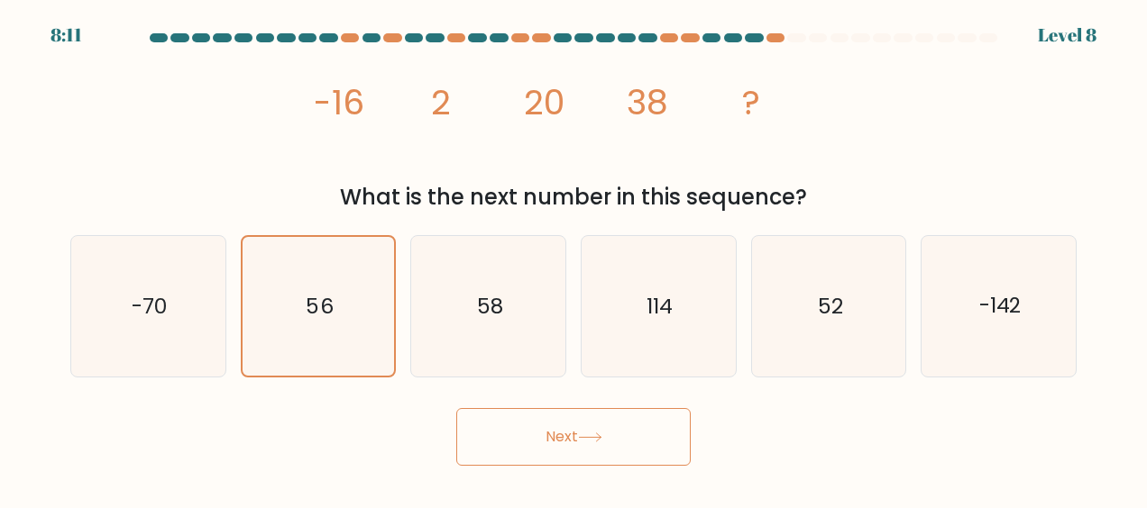
click at [634, 453] on button "Next" at bounding box center [573, 437] width 234 height 58
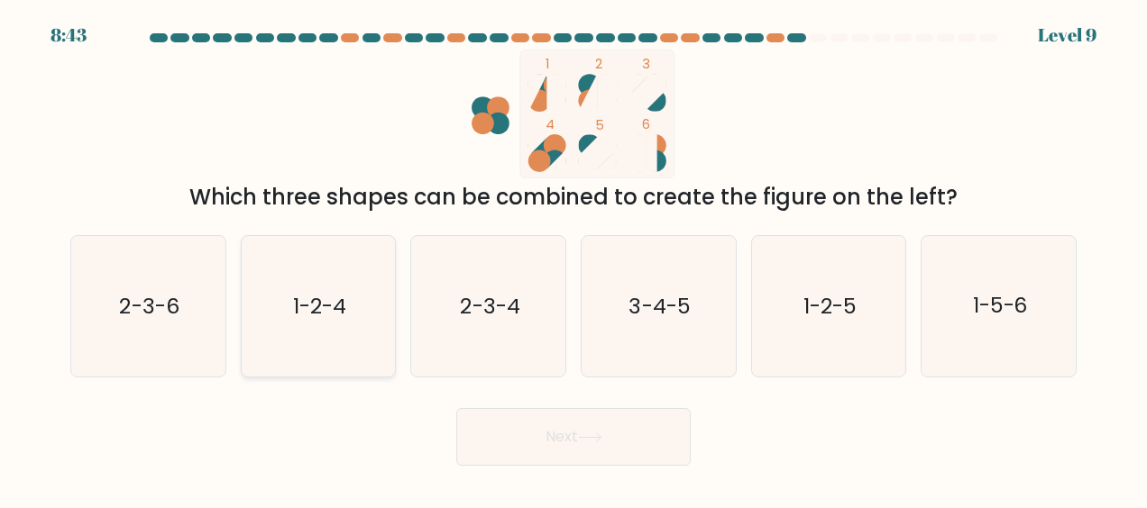
click at [333, 326] on icon "1-2-4" at bounding box center [318, 306] width 141 height 141
click at [573, 259] on input "b. 1-2-4" at bounding box center [573, 256] width 1 height 5
radio input "true"
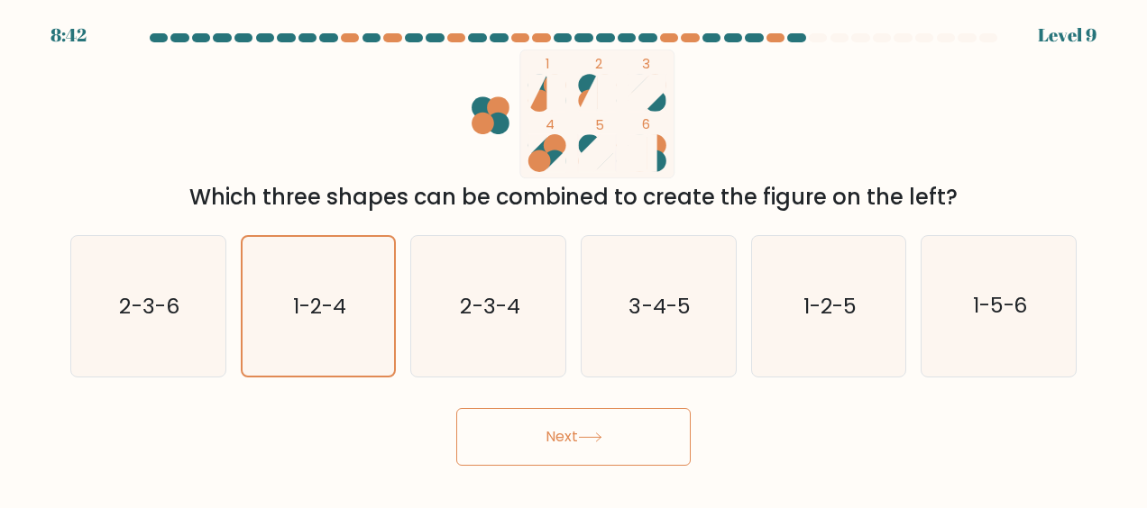
click at [624, 429] on button "Next" at bounding box center [573, 437] width 234 height 58
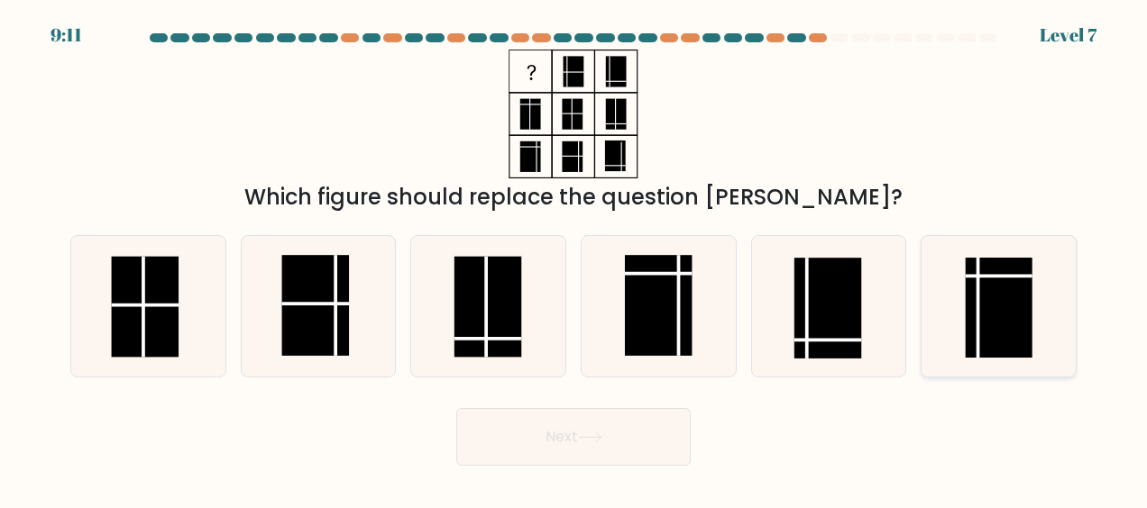
click at [1017, 326] on rect at bounding box center [999, 309] width 67 height 100
click at [574, 259] on input "f." at bounding box center [573, 256] width 1 height 5
radio input "true"
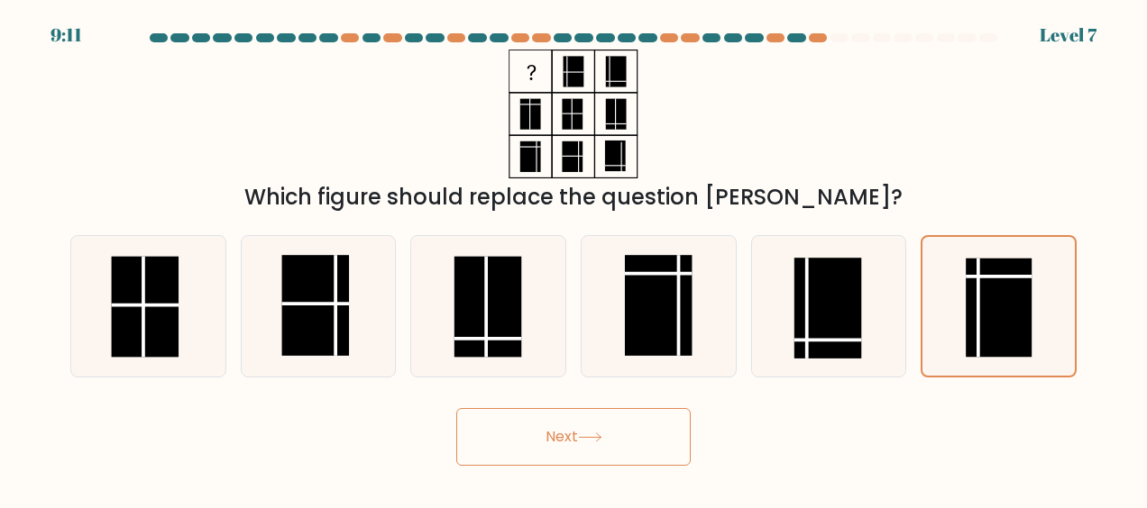
click at [683, 431] on button "Next" at bounding box center [573, 437] width 234 height 58
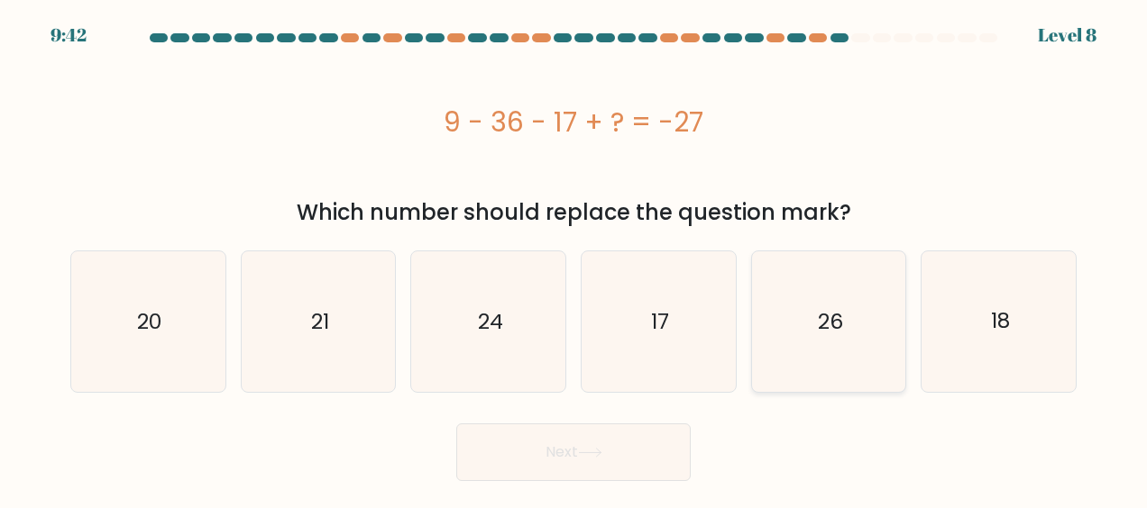
click at [828, 289] on icon "26" at bounding box center [828, 322] width 141 height 141
click at [574, 259] on input "e. 26" at bounding box center [573, 256] width 1 height 5
radio input "true"
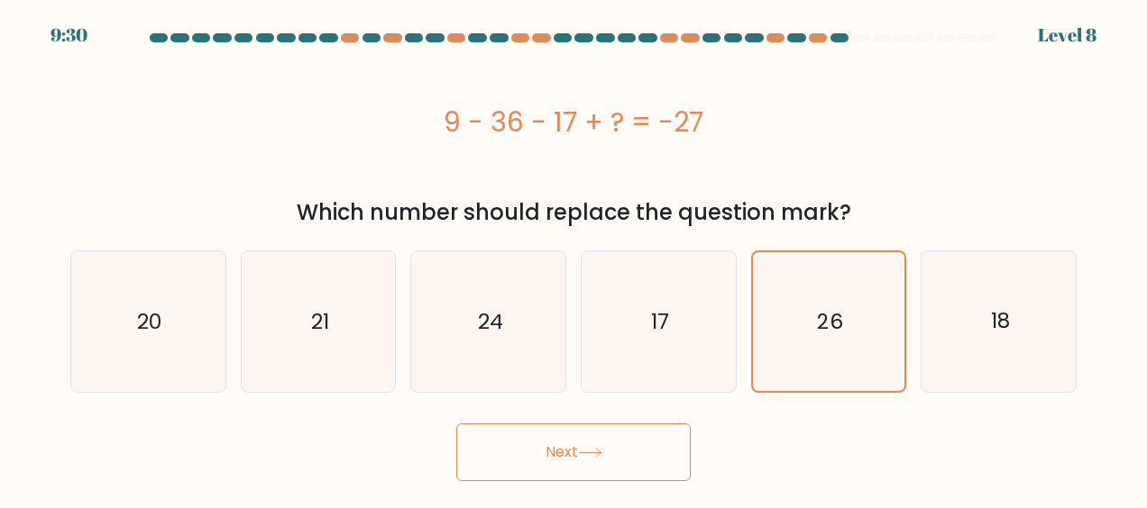
click at [622, 451] on button "Next" at bounding box center [573, 453] width 234 height 58
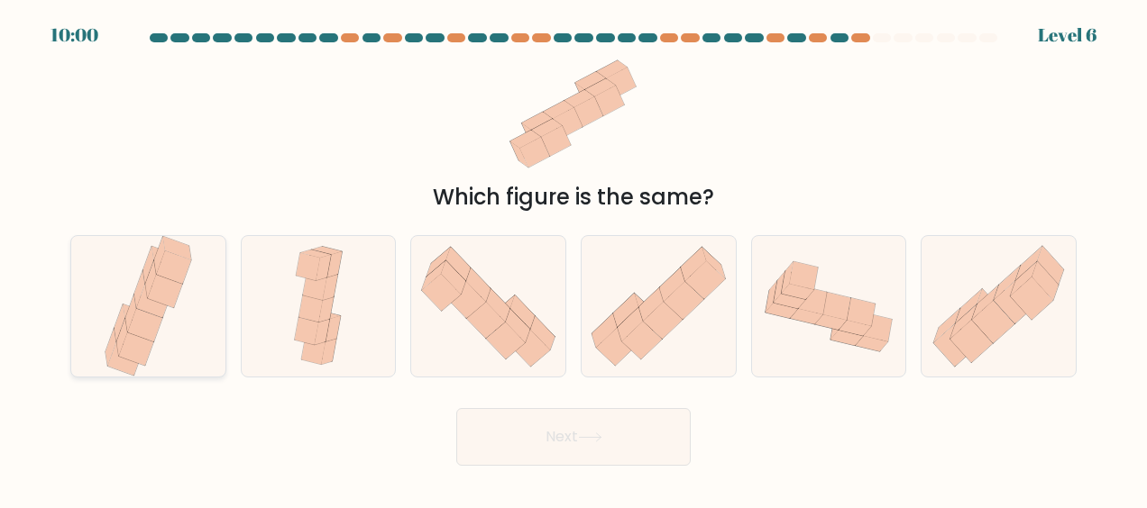
click at [181, 331] on icon at bounding box center [148, 306] width 95 height 141
click at [573, 259] on input "a." at bounding box center [573, 256] width 1 height 5
radio input "true"
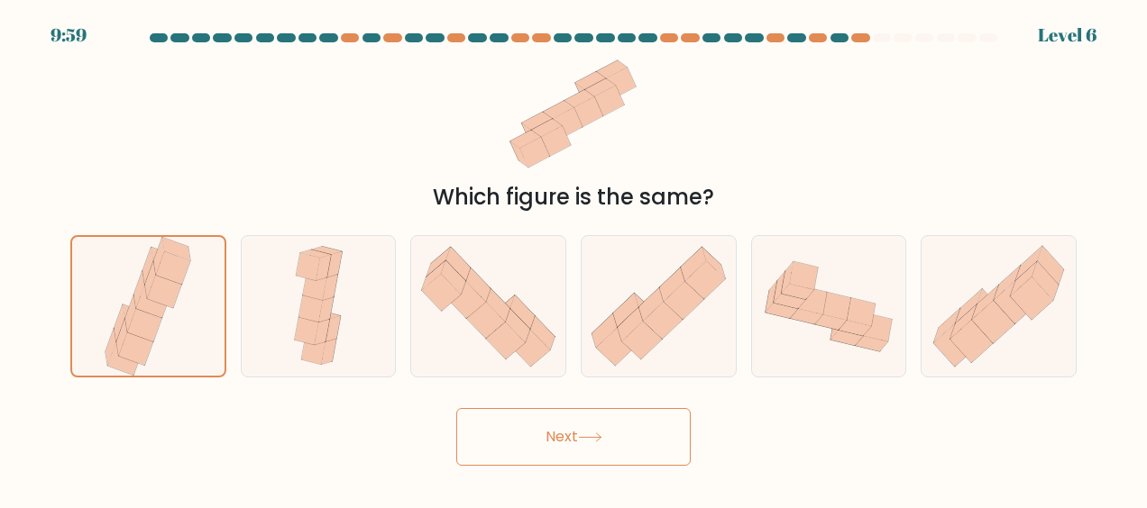
click at [644, 458] on button "Next" at bounding box center [573, 437] width 234 height 58
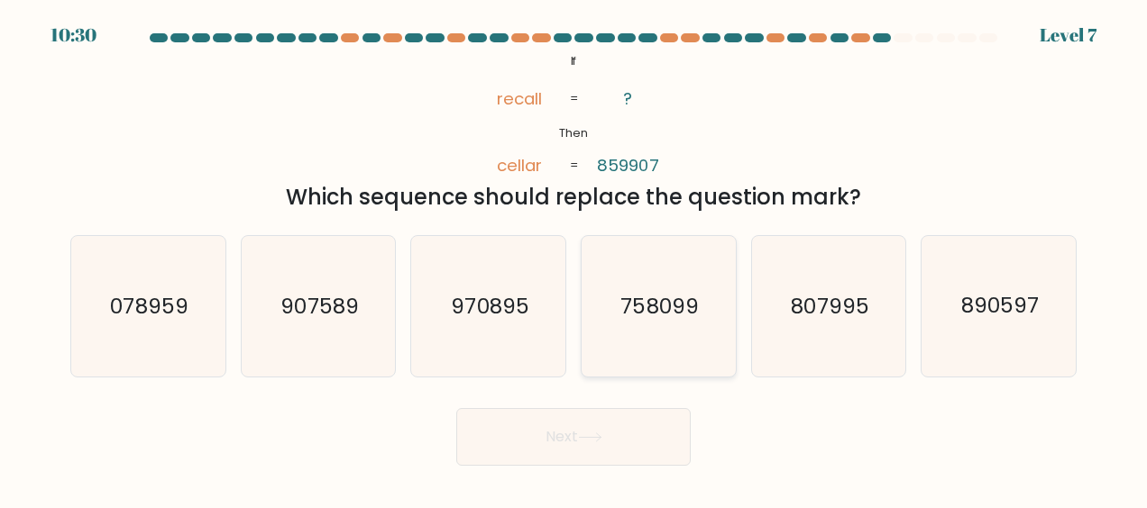
click at [651, 328] on icon "758099" at bounding box center [658, 306] width 141 height 141
click at [574, 259] on input "d. 758099" at bounding box center [573, 256] width 1 height 5
radio input "true"
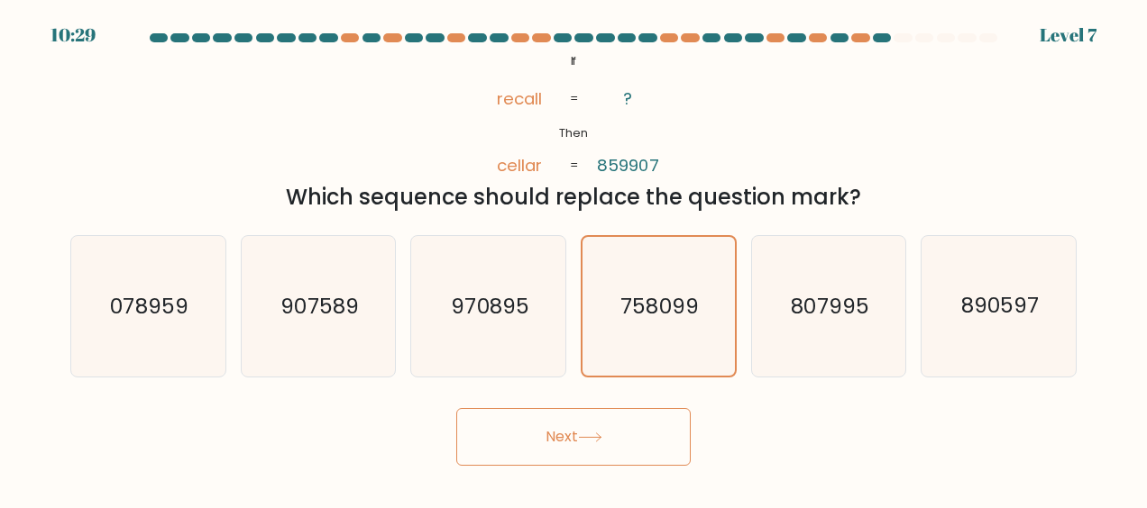
click at [599, 420] on button "Next" at bounding box center [573, 437] width 234 height 58
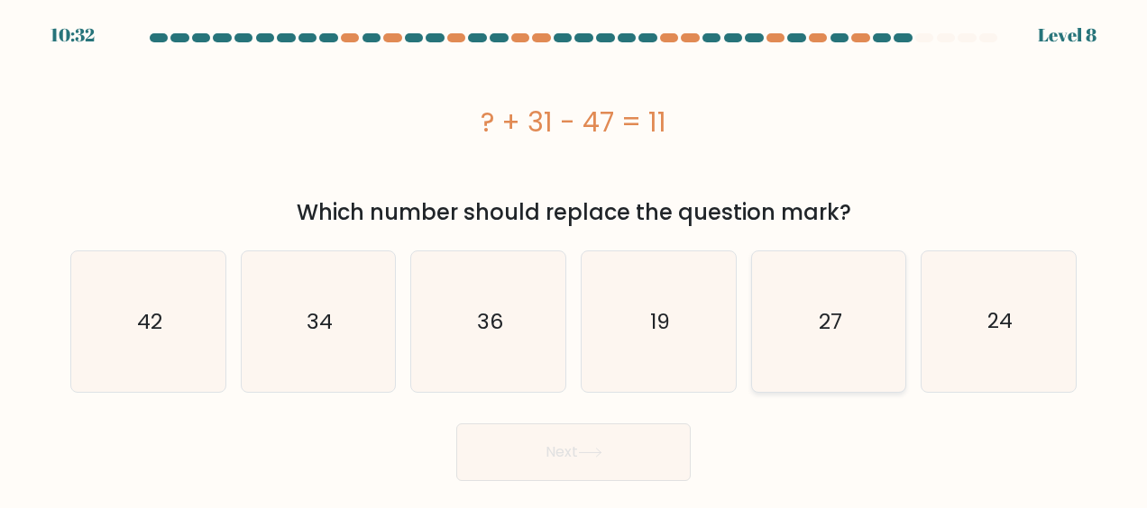
click at [820, 331] on text "27" at bounding box center [830, 321] width 23 height 29
click at [574, 259] on input "e. 27" at bounding box center [573, 256] width 1 height 5
radio input "true"
click at [613, 445] on button "Next" at bounding box center [573, 453] width 234 height 58
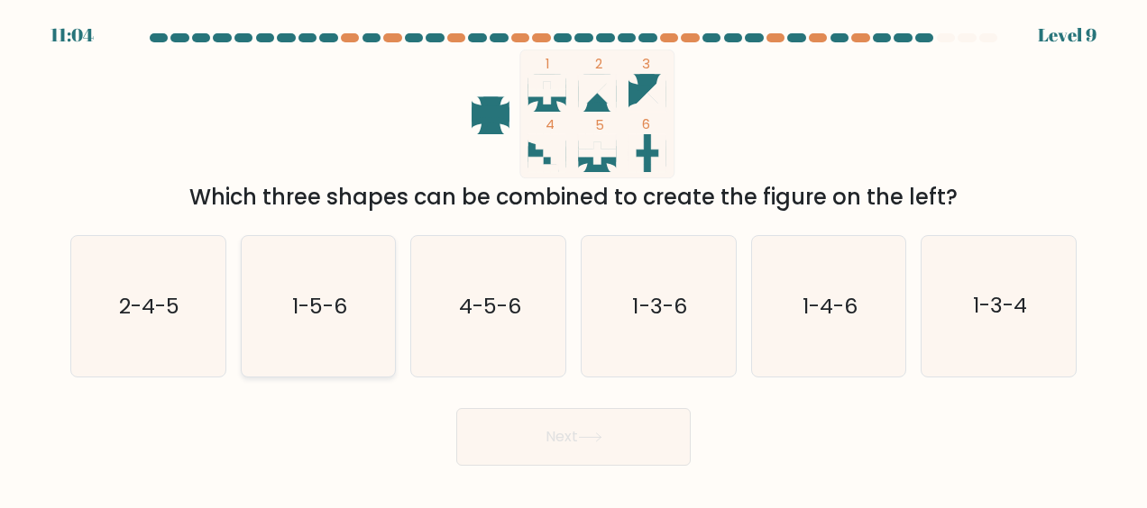
click at [287, 314] on icon "1-5-6" at bounding box center [318, 306] width 141 height 141
click at [573, 259] on input "b. 1-5-6" at bounding box center [573, 256] width 1 height 5
radio input "true"
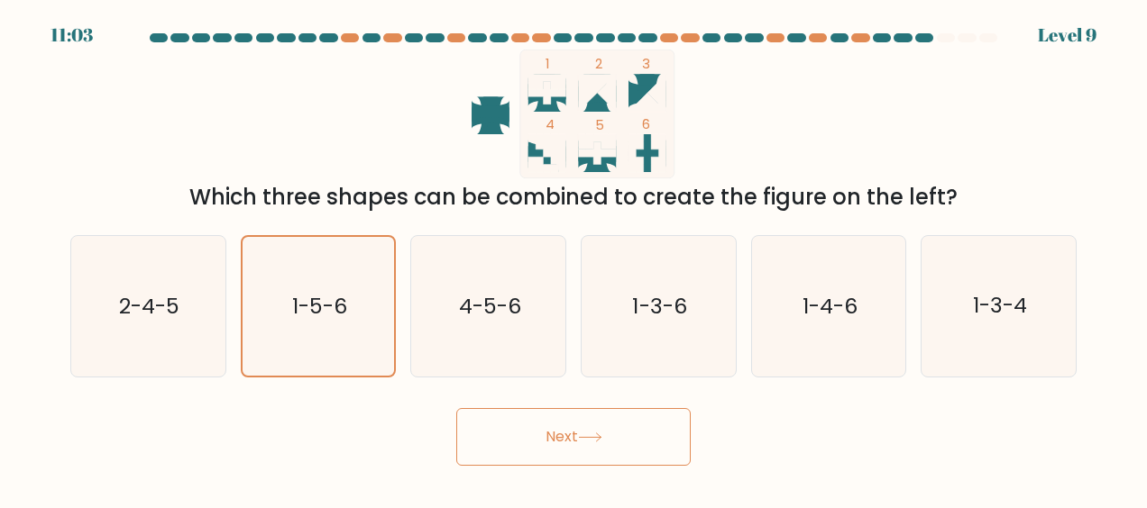
click at [593, 435] on icon at bounding box center [590, 438] width 24 height 10
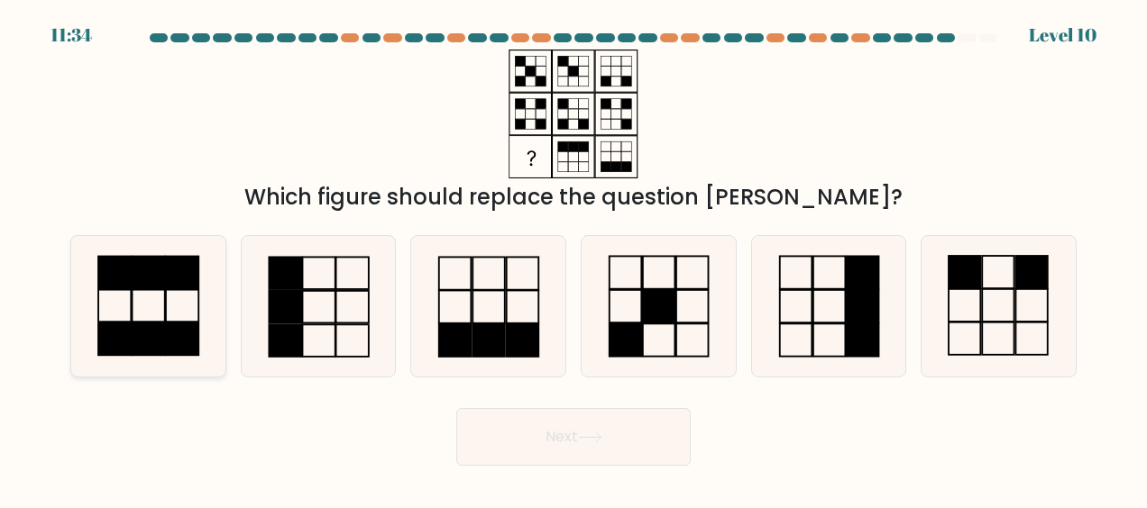
click at [152, 305] on icon at bounding box center [148, 306] width 141 height 141
click at [573, 259] on input "a." at bounding box center [573, 256] width 1 height 5
radio input "true"
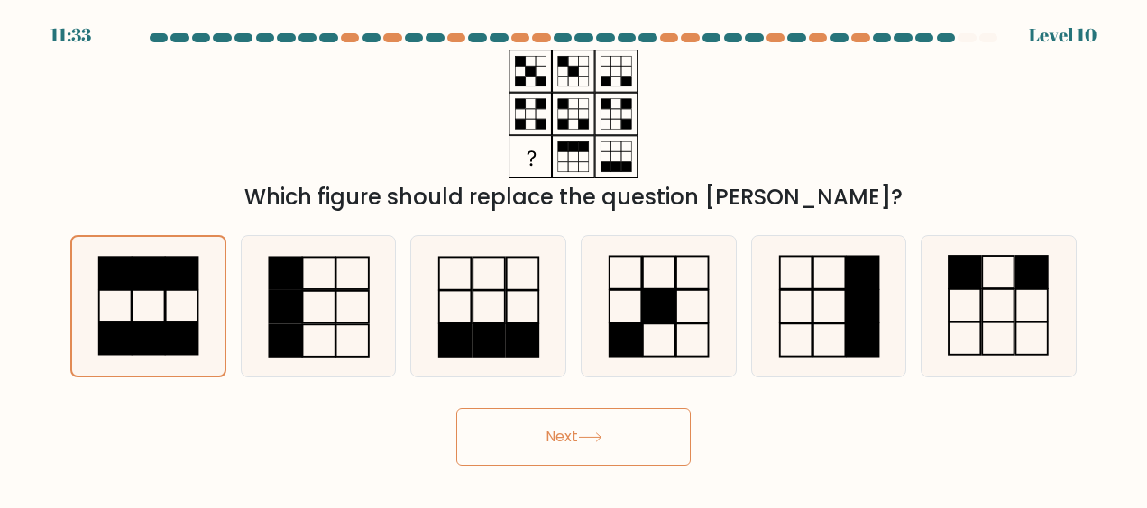
click at [651, 451] on button "Next" at bounding box center [573, 437] width 234 height 58
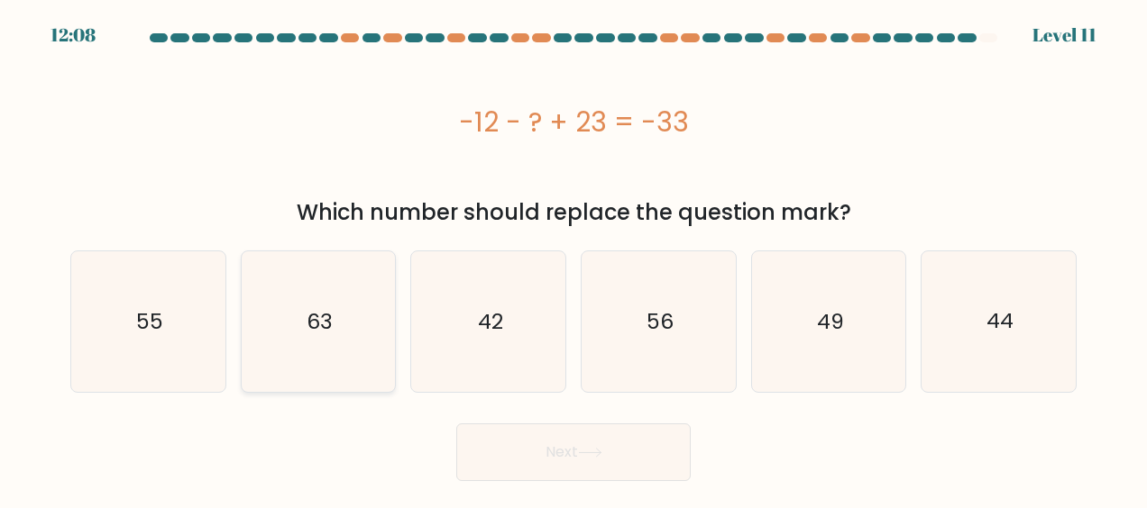
click at [321, 332] on text "63" at bounding box center [320, 321] width 26 height 29
click at [573, 259] on input "b. 63" at bounding box center [573, 256] width 1 height 5
radio input "true"
click at [604, 477] on button "Next" at bounding box center [573, 453] width 234 height 58
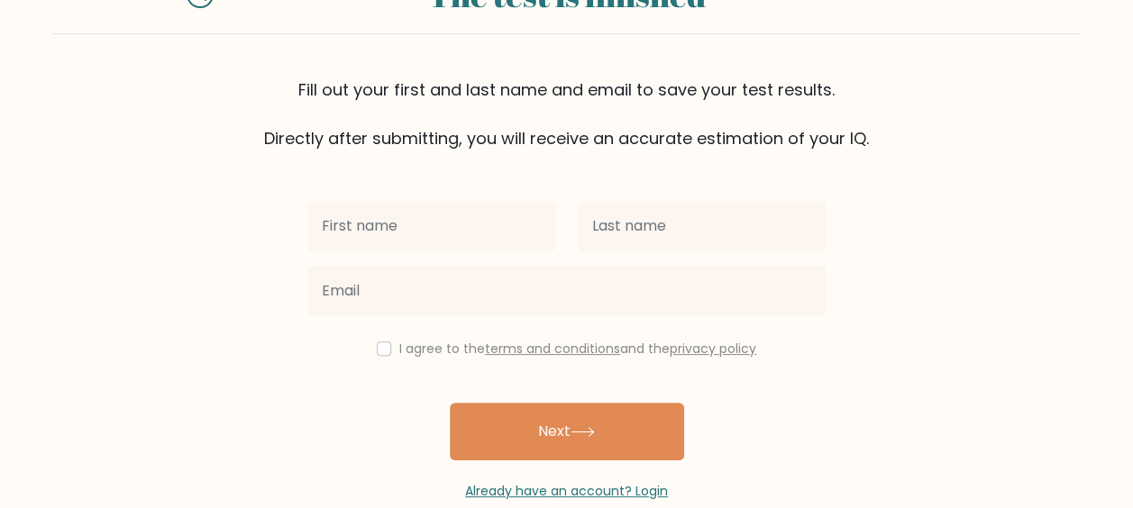
scroll to position [89, 0]
type input "rikke"
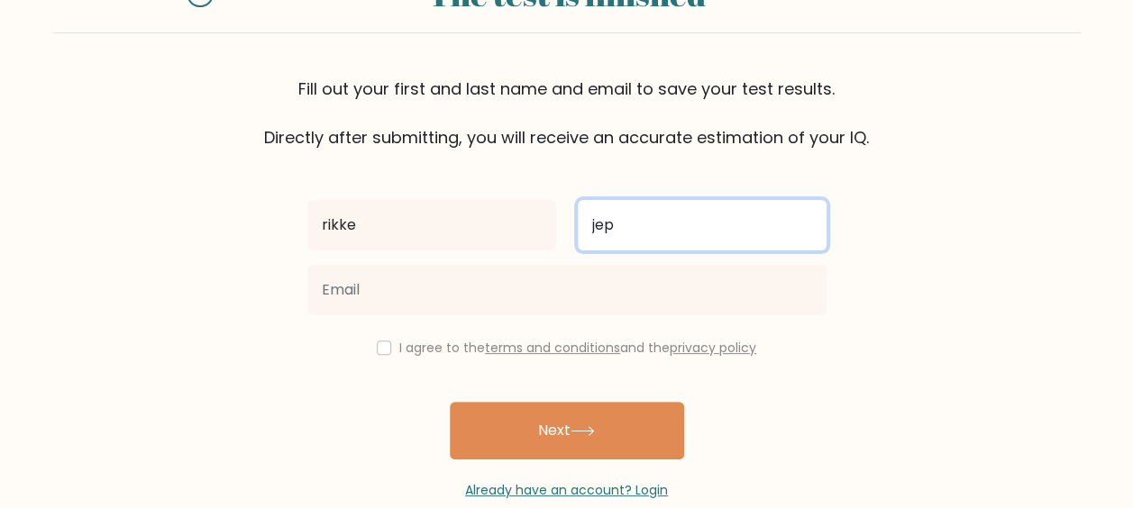
type input "jep"
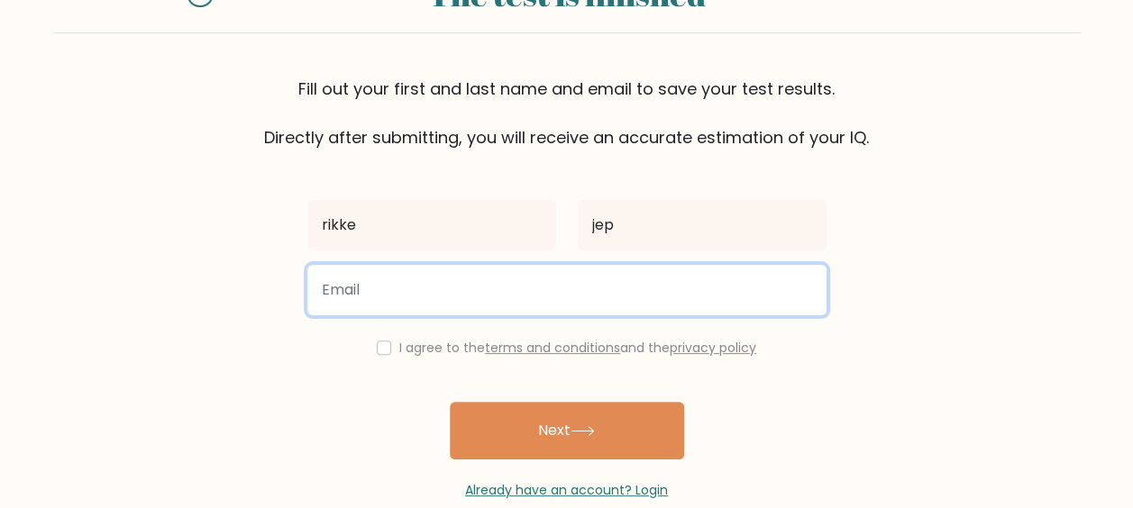
click at [490, 285] on input "email" at bounding box center [566, 290] width 519 height 50
type input "rikkefischerjeppesen@gmail.com"
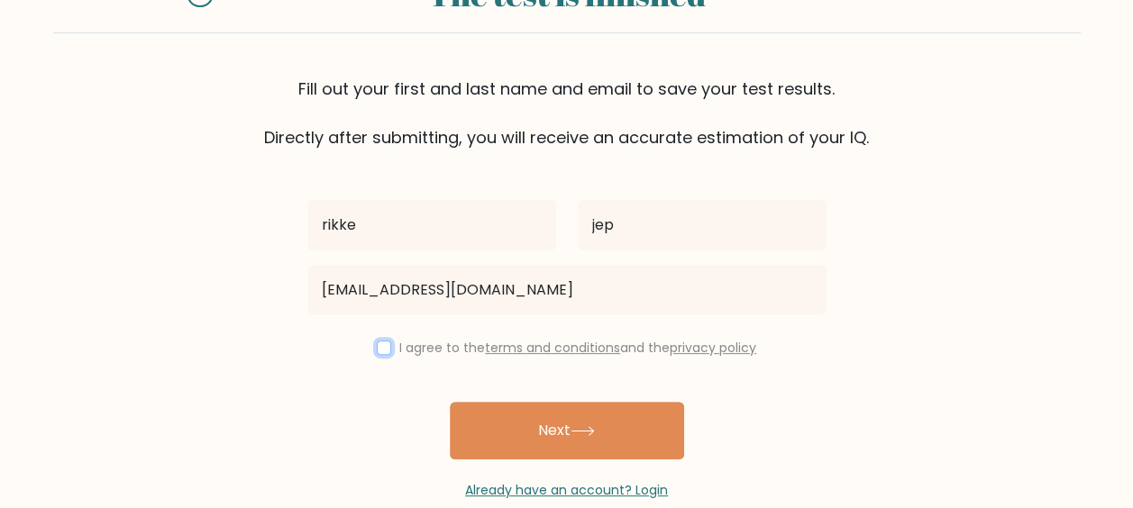
click at [382, 352] on input "checkbox" at bounding box center [384, 348] width 14 height 14
checkbox input "true"
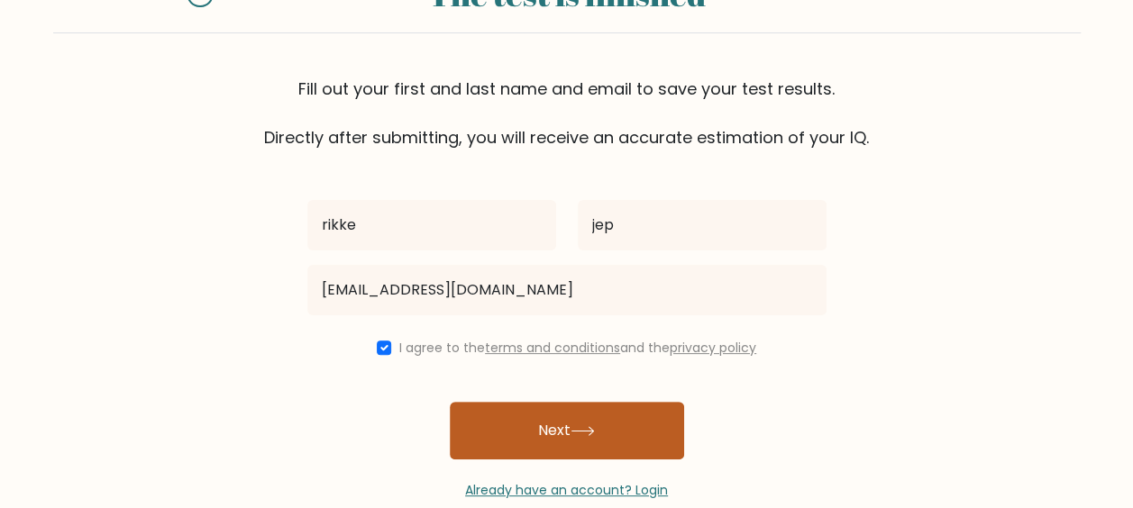
click at [540, 431] on button "Next" at bounding box center [567, 431] width 234 height 58
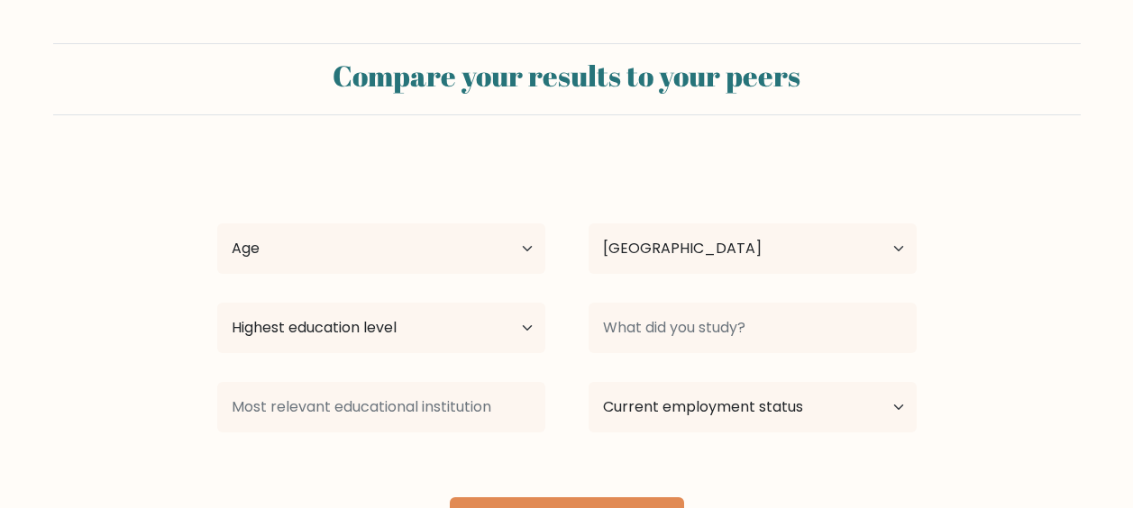
select select "DK"
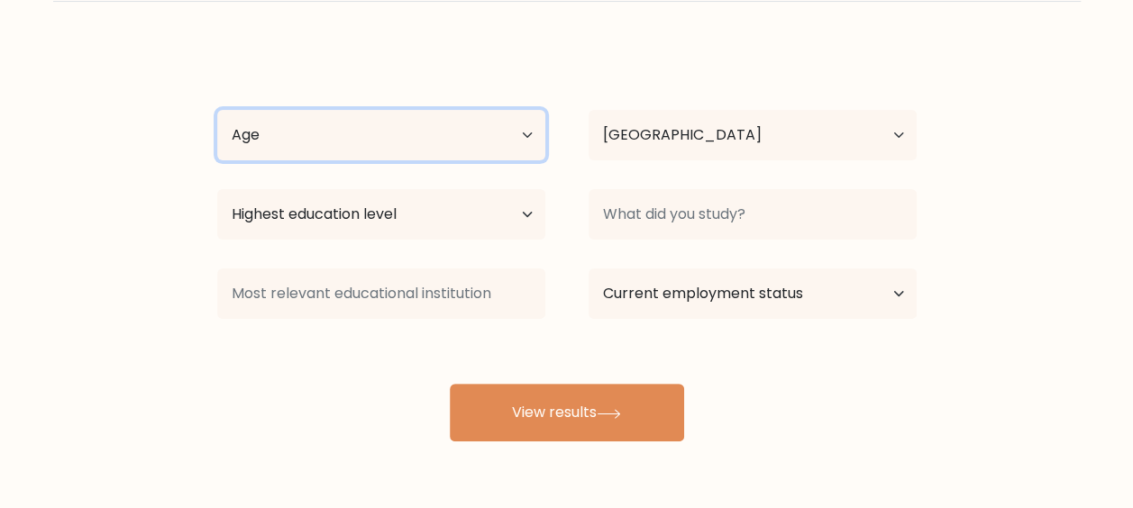
click at [402, 147] on select "Age Under 18 years old 18-24 years old 25-34 years old 35-44 years old 45-54 ye…" at bounding box center [381, 135] width 328 height 50
select select "45_54"
click at [217, 110] on select "Age Under 18 years old 18-24 years old 25-34 years old 35-44 years old 45-54 ye…" at bounding box center [381, 135] width 328 height 50
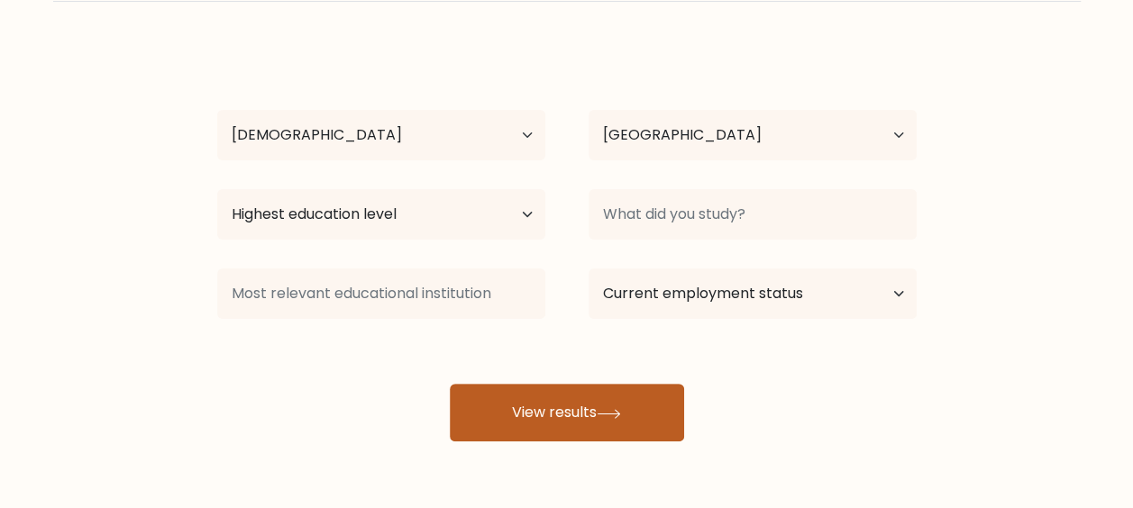
click at [550, 402] on button "View results" at bounding box center [567, 413] width 234 height 58
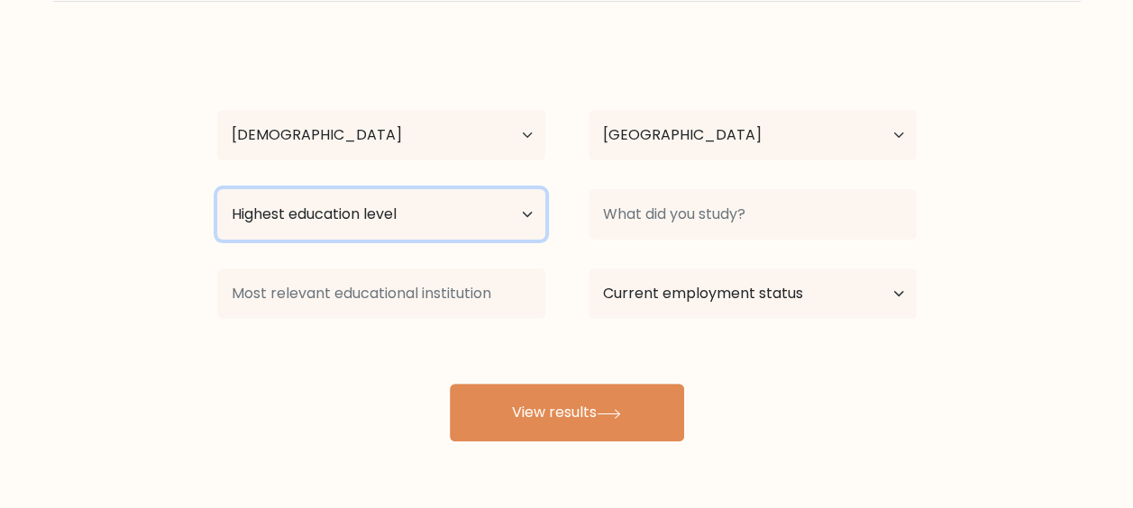
click at [462, 200] on select "Highest education level No schooling Primary Lower Secondary Upper Secondary Oc…" at bounding box center [381, 214] width 328 height 50
select select "no_schooling"
click at [217, 189] on select "Highest education level No schooling Primary Lower Secondary Upper Secondary Oc…" at bounding box center [381, 214] width 328 height 50
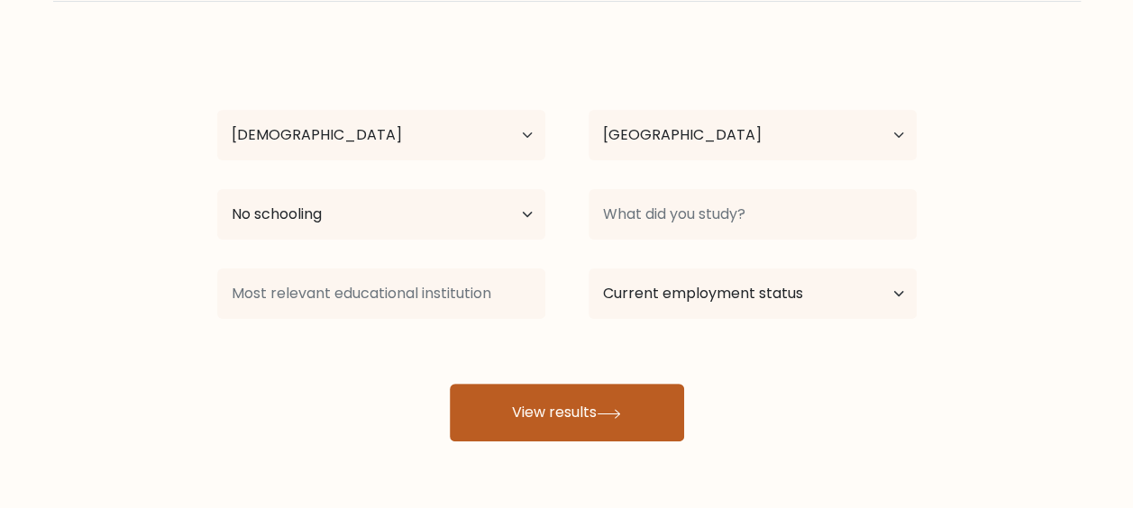
click at [584, 406] on button "View results" at bounding box center [567, 413] width 234 height 58
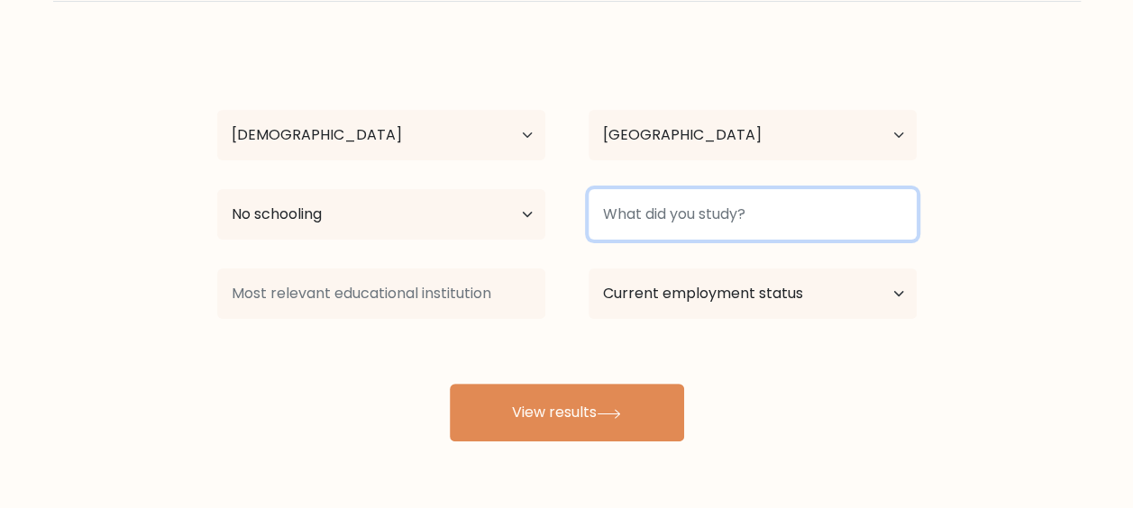
click at [640, 200] on input at bounding box center [753, 214] width 328 height 50
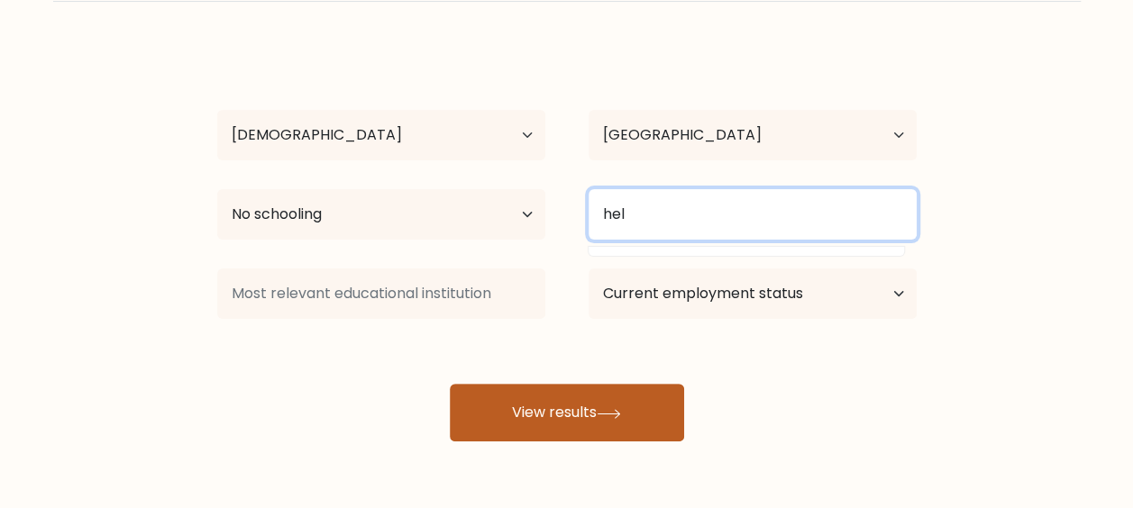
type input "hel"
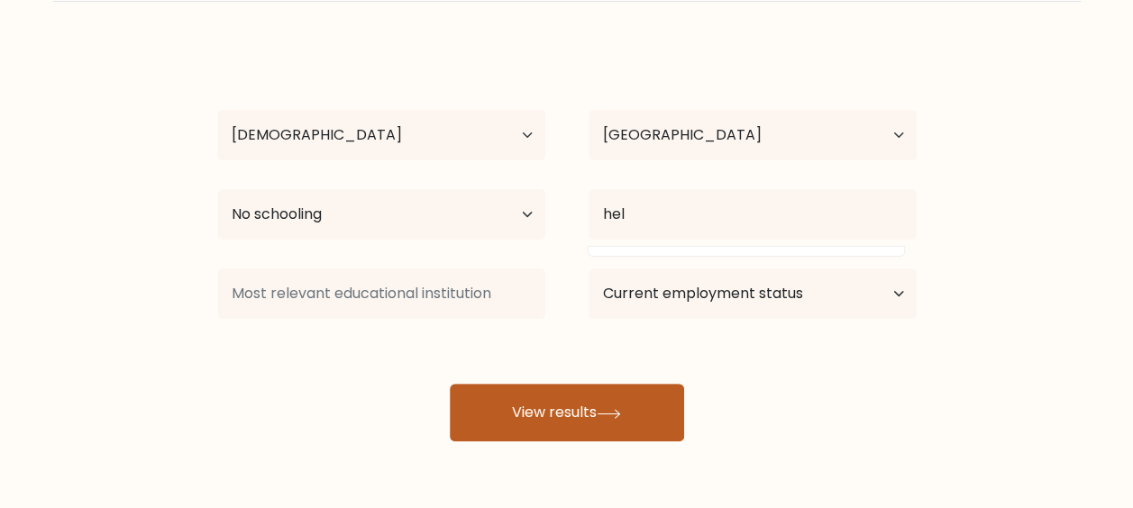
click at [582, 419] on button "View results" at bounding box center [567, 413] width 234 height 58
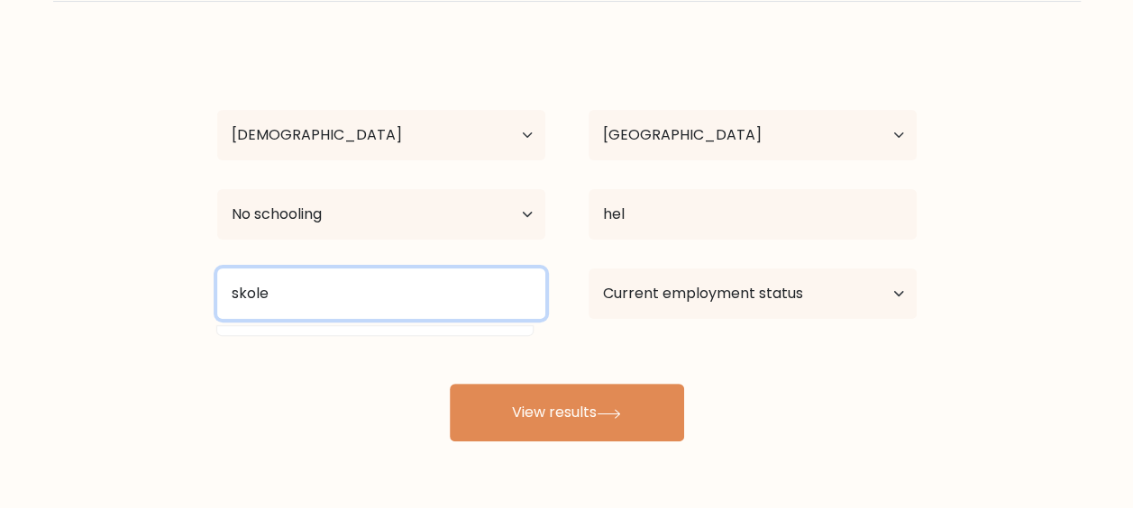
type input "skole"
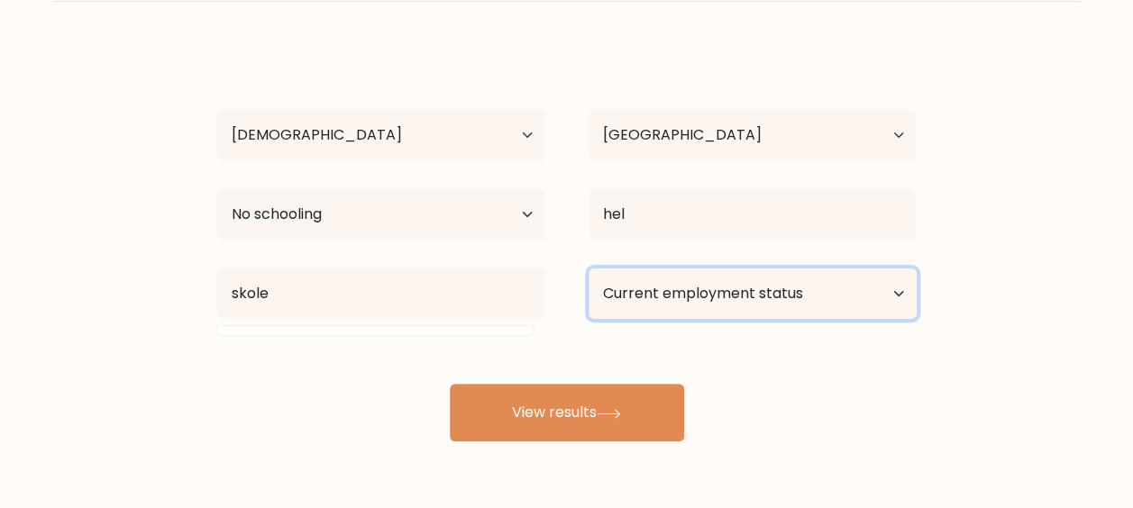
click at [661, 305] on select "Current employment status Employed Student Retired Other / prefer not to answer" at bounding box center [753, 294] width 328 height 50
select select "employed"
click at [589, 269] on select "Current employment status Employed Student Retired Other / prefer not to answer" at bounding box center [753, 294] width 328 height 50
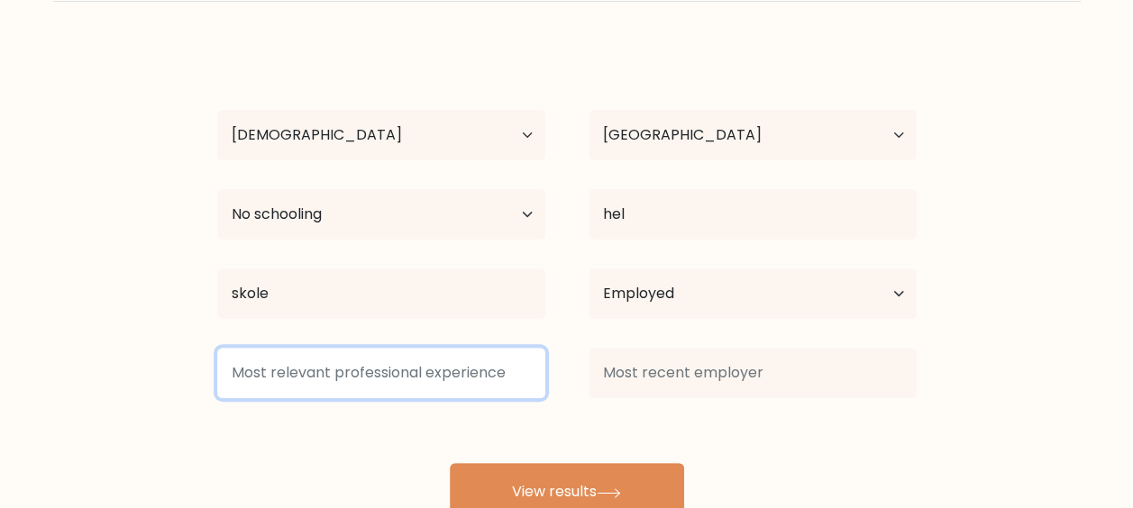
click at [487, 365] on input at bounding box center [381, 373] width 328 height 50
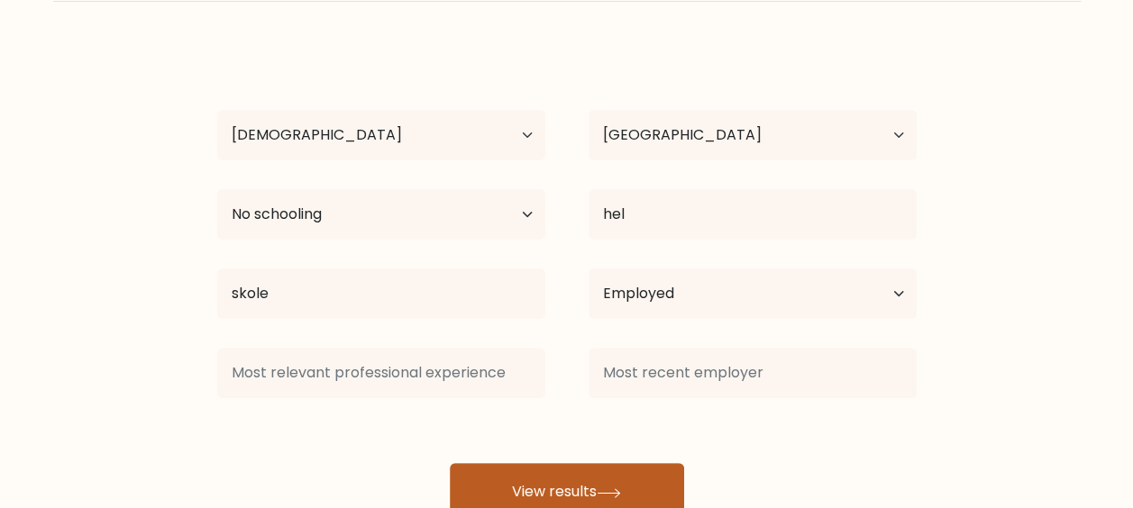
click at [614, 483] on button "View results" at bounding box center [567, 492] width 234 height 58
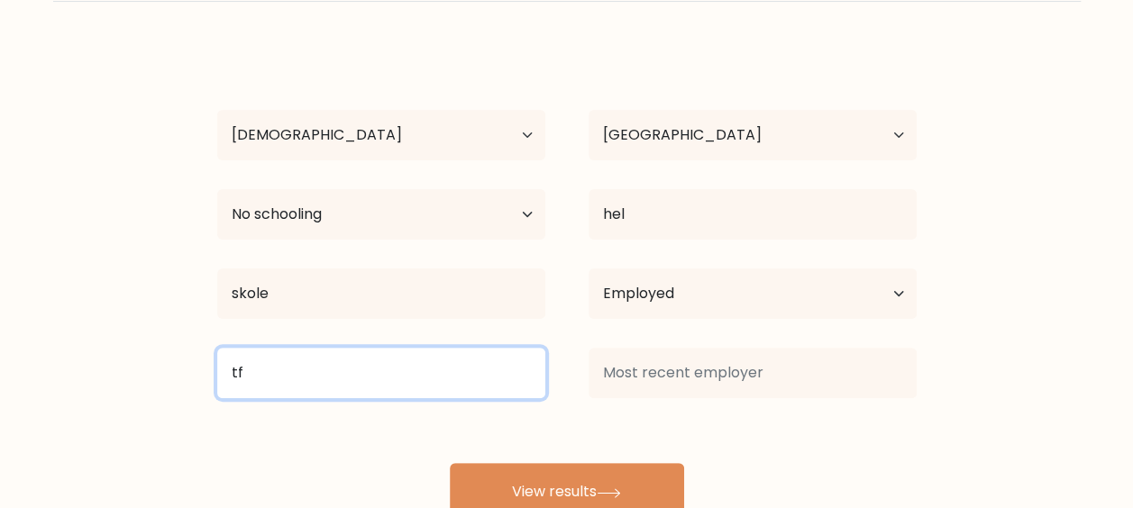
type input "tf"
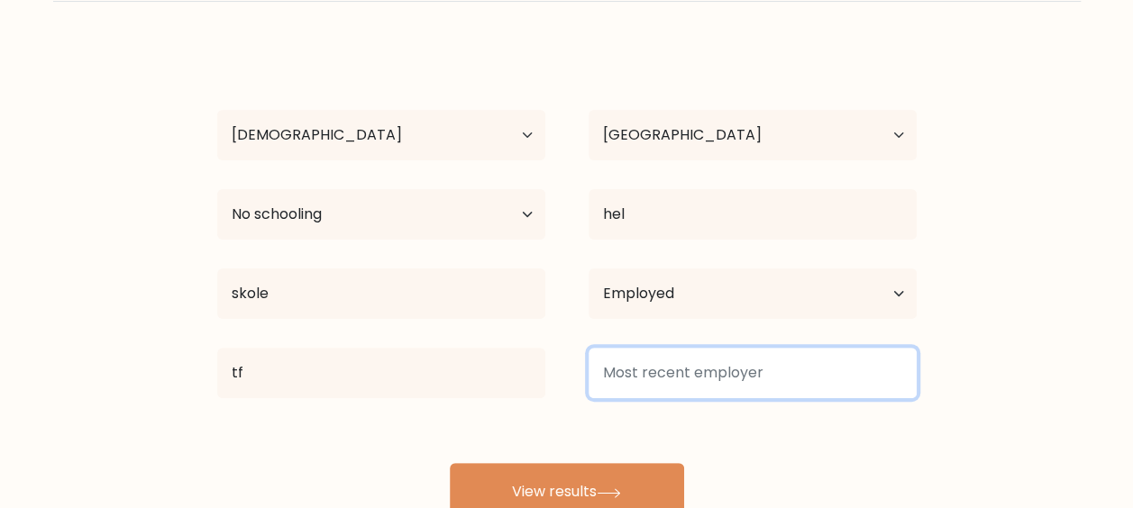
click at [710, 389] on input at bounding box center [753, 373] width 328 height 50
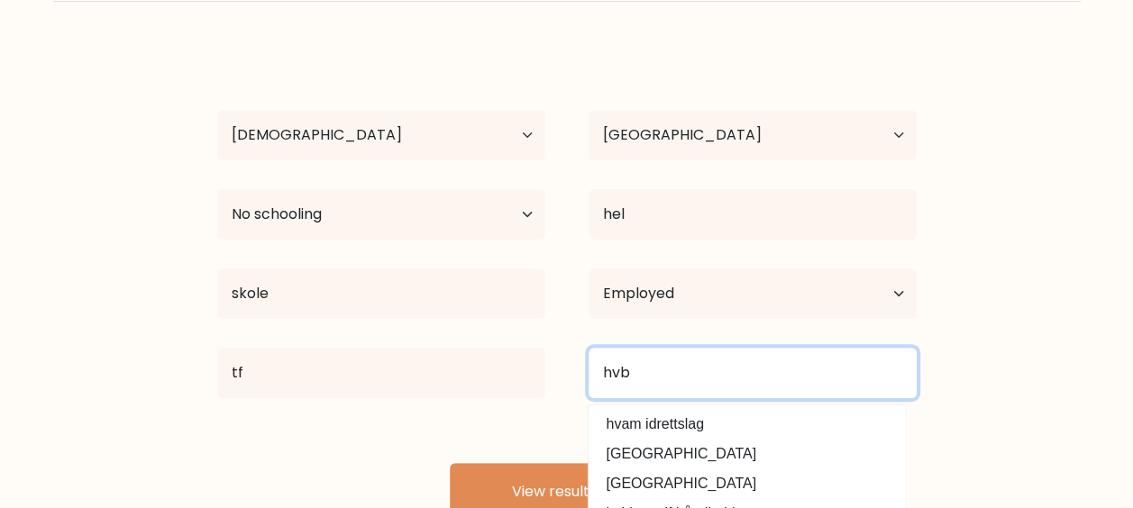
type input "hvb"
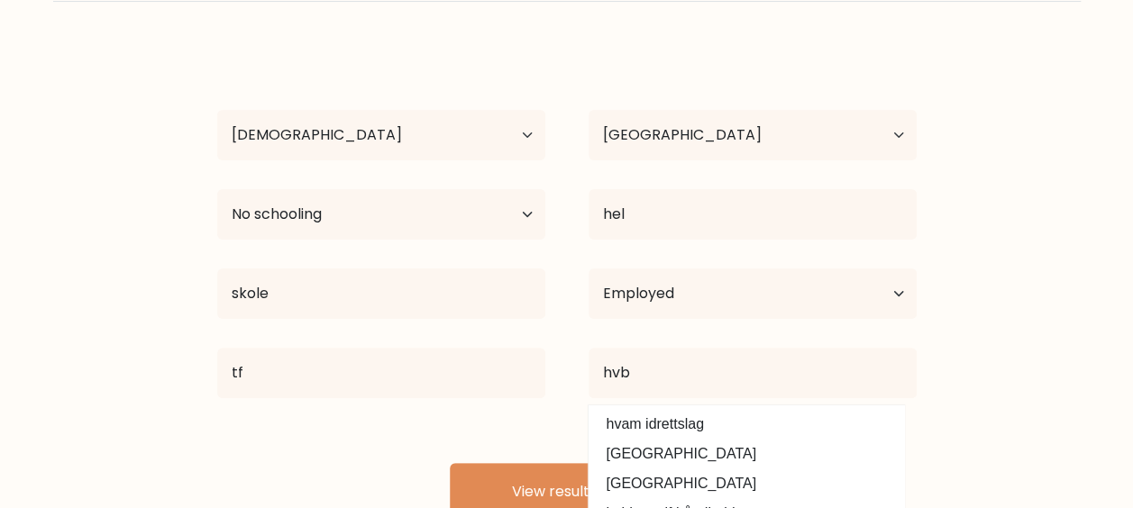
click at [583, 424] on div "rikke jep Age Under 18 years old 18-24 years old 25-34 years old 35-44 years ol…" at bounding box center [566, 283] width 721 height 476
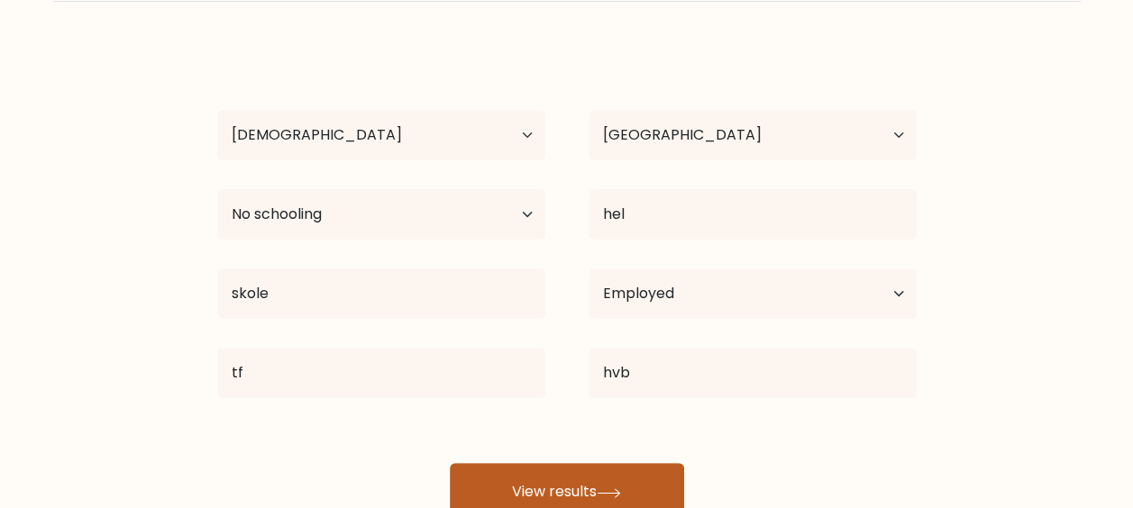
click at [584, 485] on button "View results" at bounding box center [567, 492] width 234 height 58
